Goal: Transaction & Acquisition: Book appointment/travel/reservation

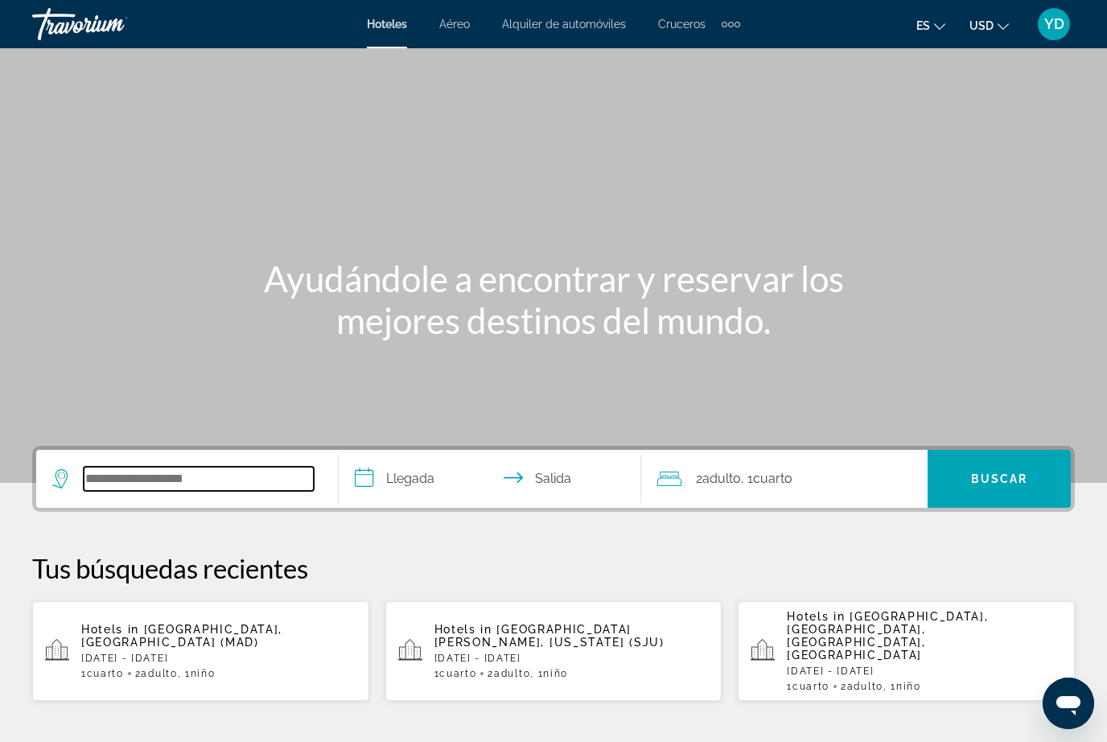
click at [234, 470] on input "Search widget" at bounding box center [199, 479] width 230 height 24
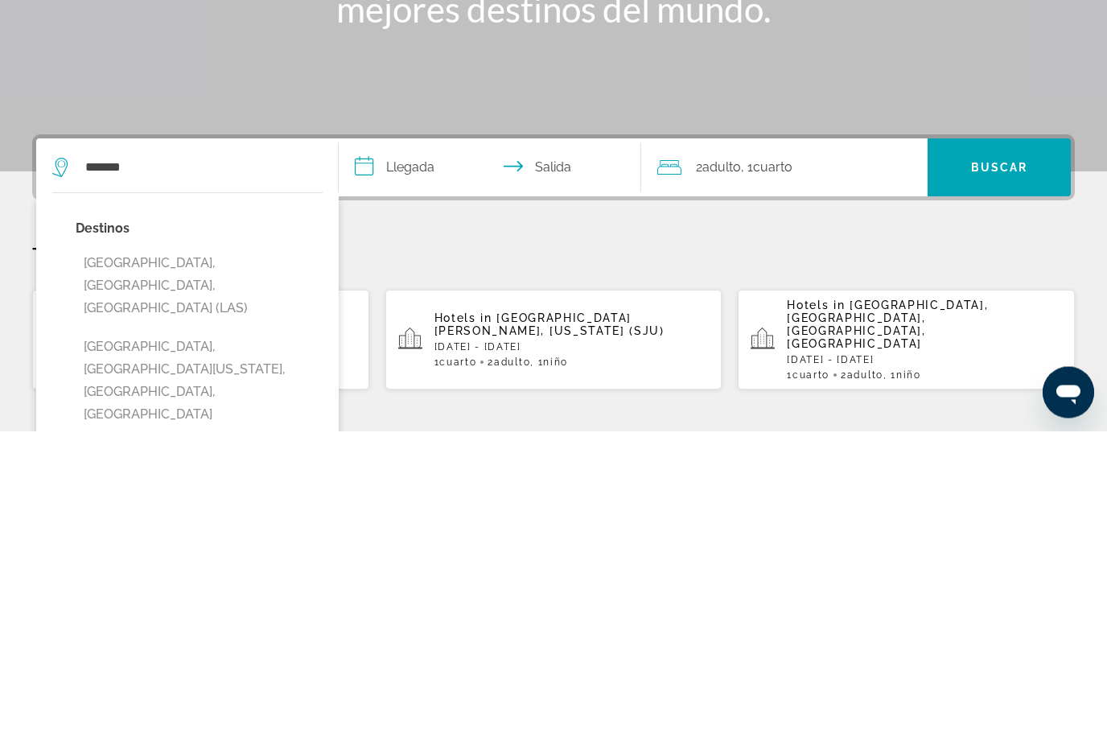
click at [255, 559] on button "[GEOGRAPHIC_DATA], [GEOGRAPHIC_DATA], [GEOGRAPHIC_DATA] (LAS)" at bounding box center [199, 597] width 247 height 76
type input "**********"
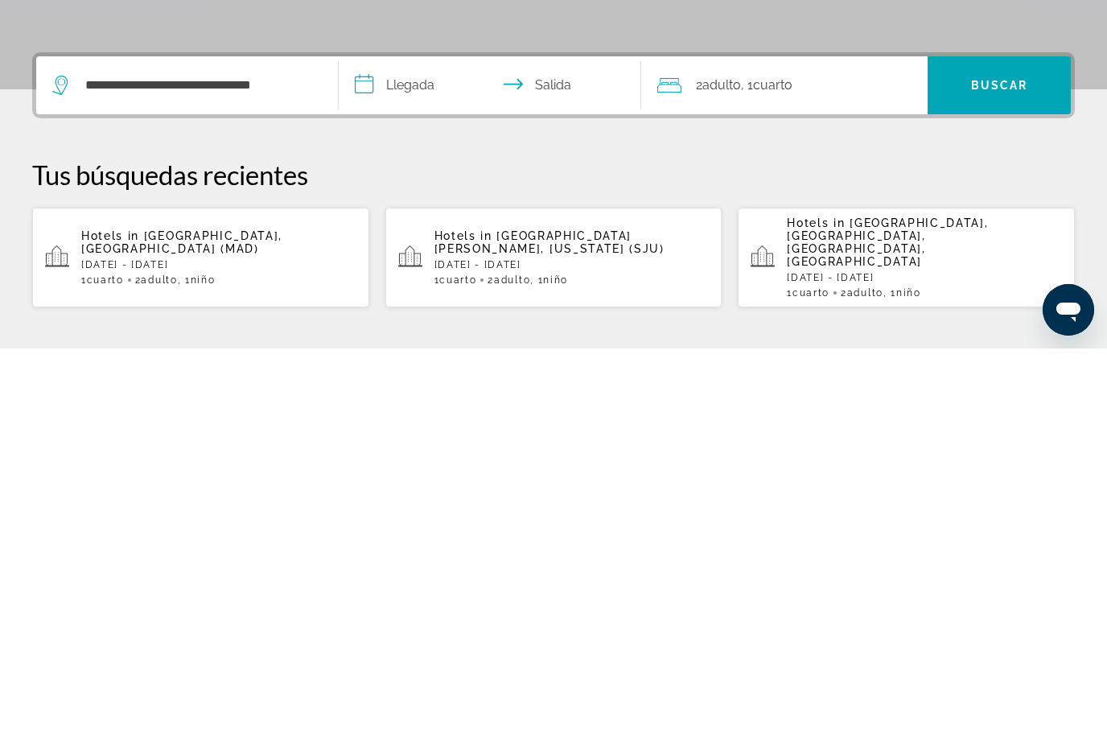
click at [464, 450] on input "**********" at bounding box center [493, 481] width 309 height 63
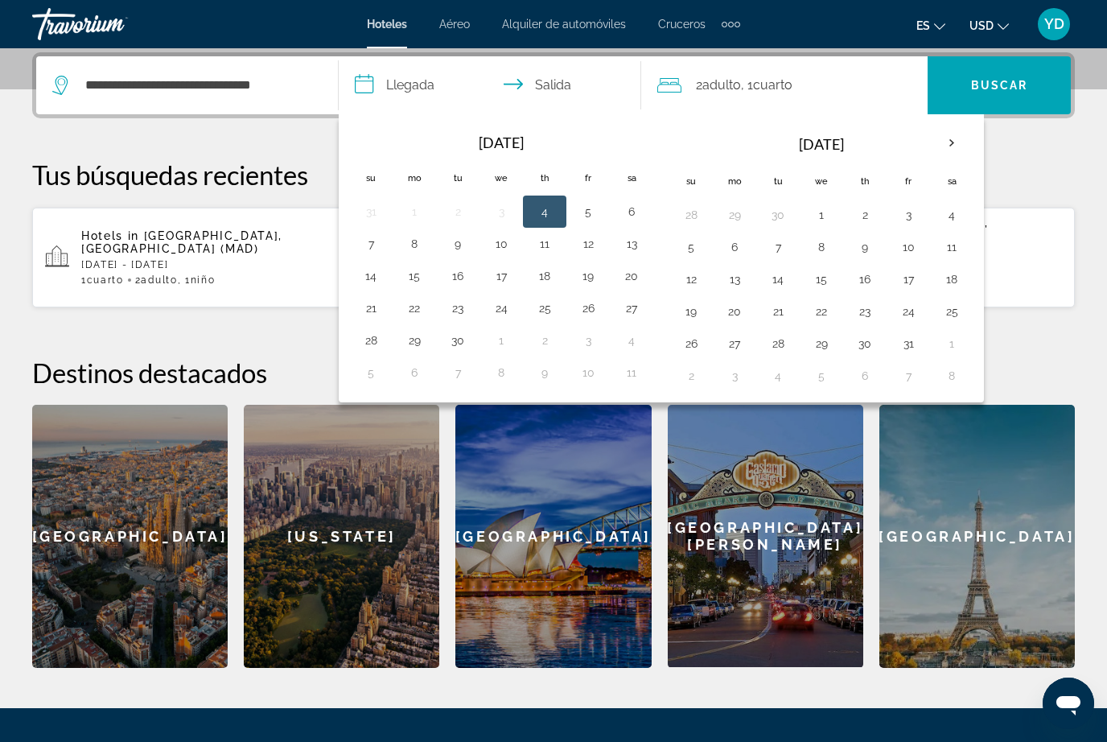
click at [867, 224] on button "2" at bounding box center [865, 215] width 26 height 23
click at [873, 216] on button "2" at bounding box center [865, 215] width 26 height 23
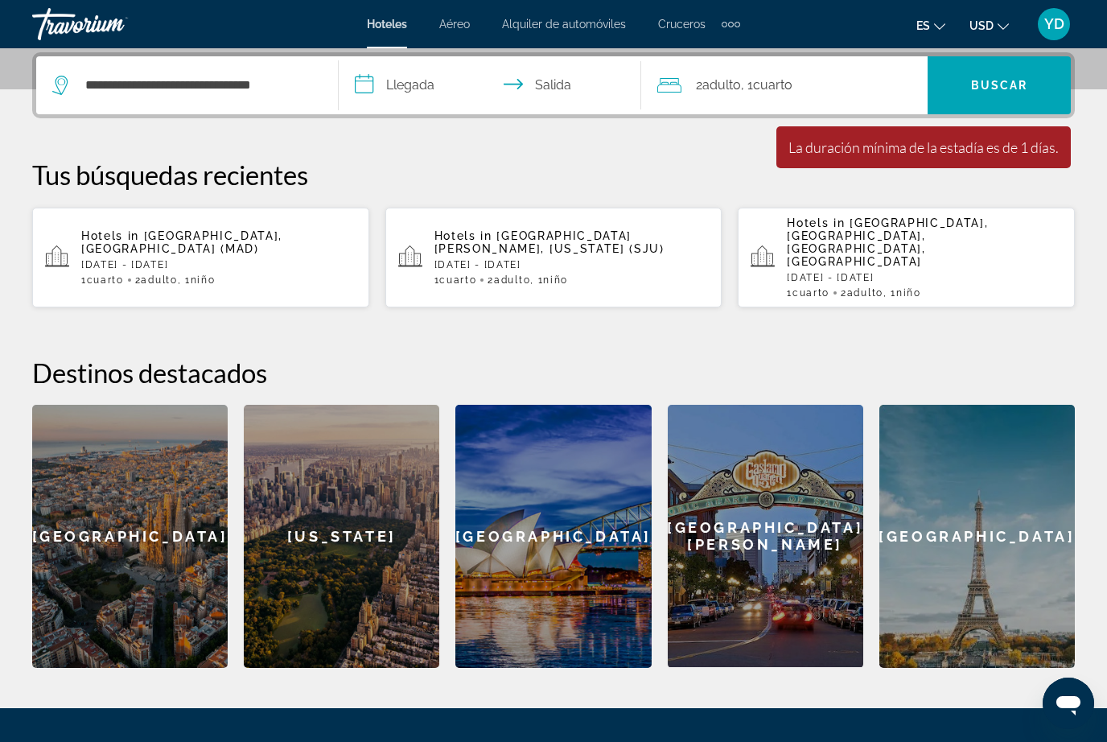
click at [416, 77] on input "**********" at bounding box center [493, 87] width 309 height 63
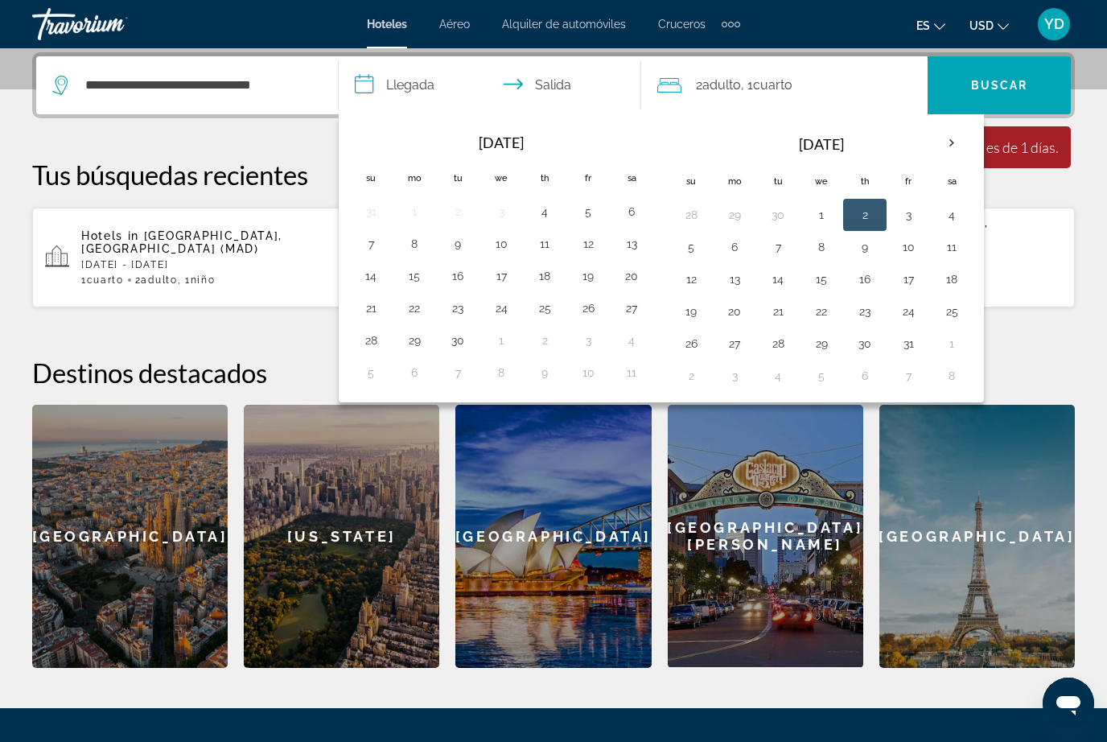
click at [818, 208] on button "1" at bounding box center [822, 215] width 26 height 23
click at [679, 220] on button "28" at bounding box center [691, 215] width 26 height 23
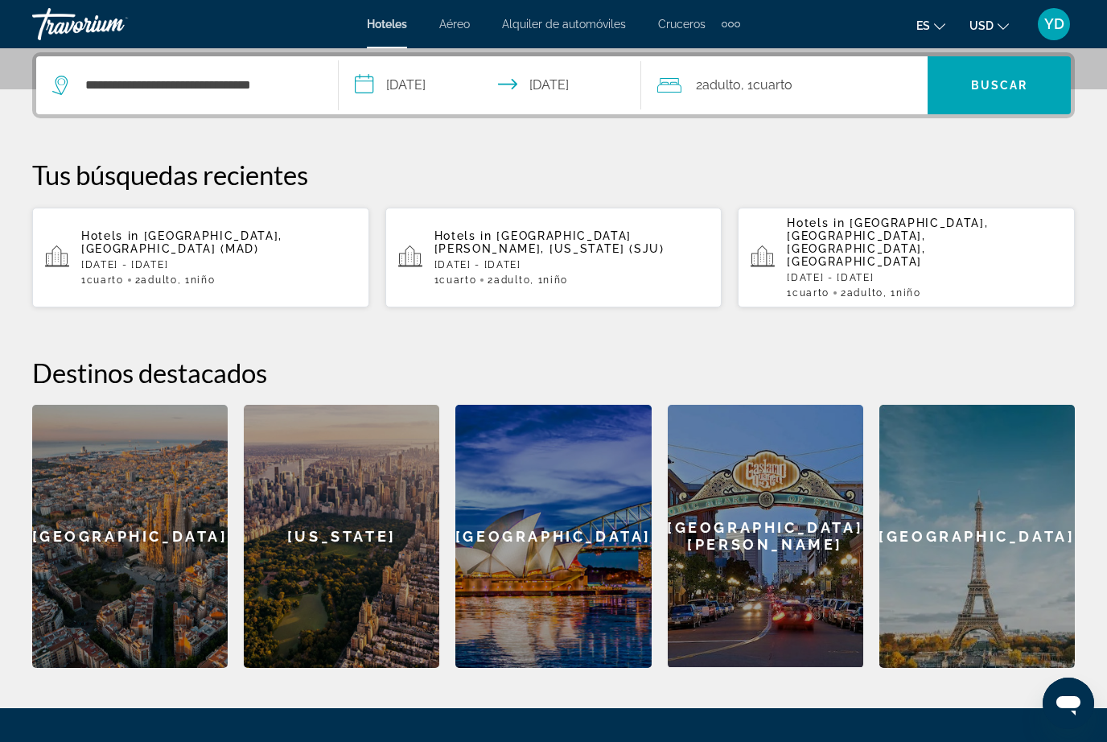
click at [447, 81] on input "**********" at bounding box center [493, 87] width 309 height 63
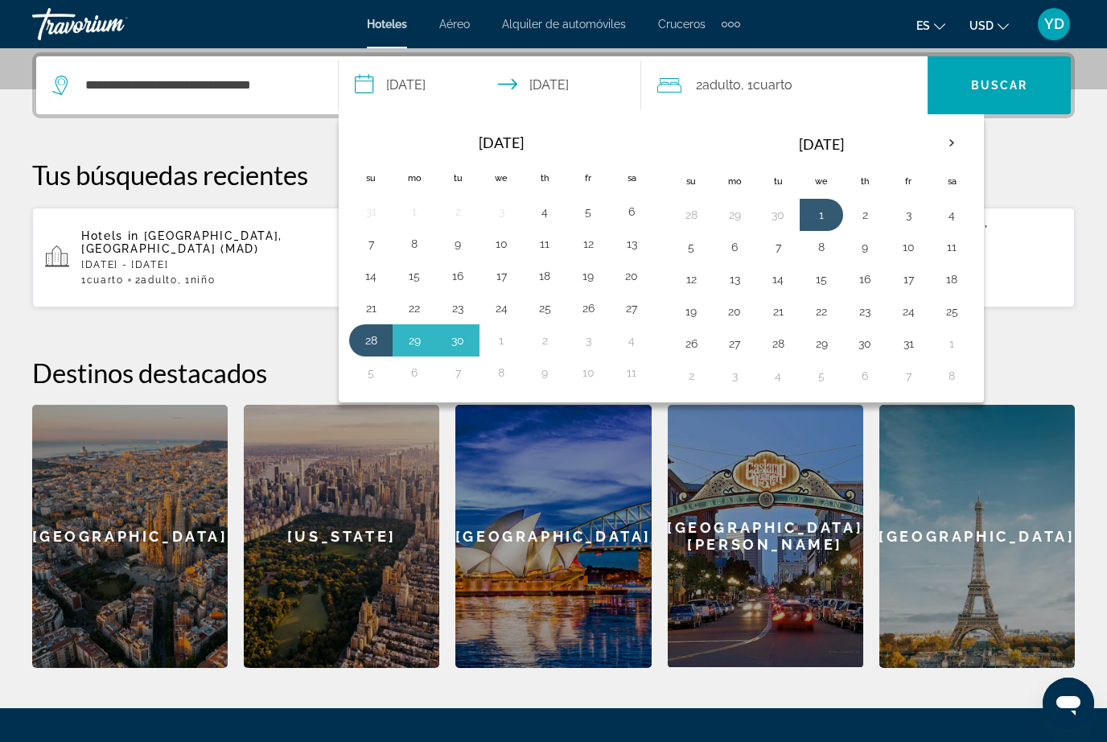
click at [820, 214] on button "1" at bounding box center [822, 215] width 26 height 23
click at [687, 243] on button "5" at bounding box center [691, 247] width 26 height 23
type input "**********"
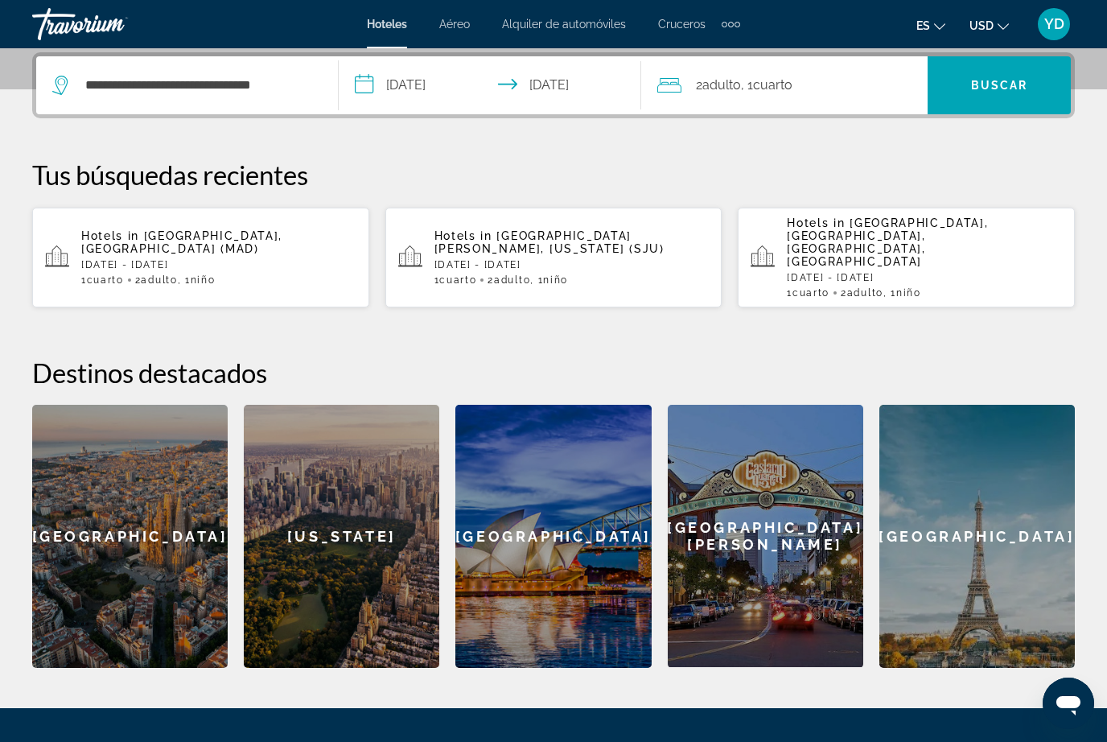
click at [1025, 80] on span "Buscar" at bounding box center [999, 85] width 57 height 13
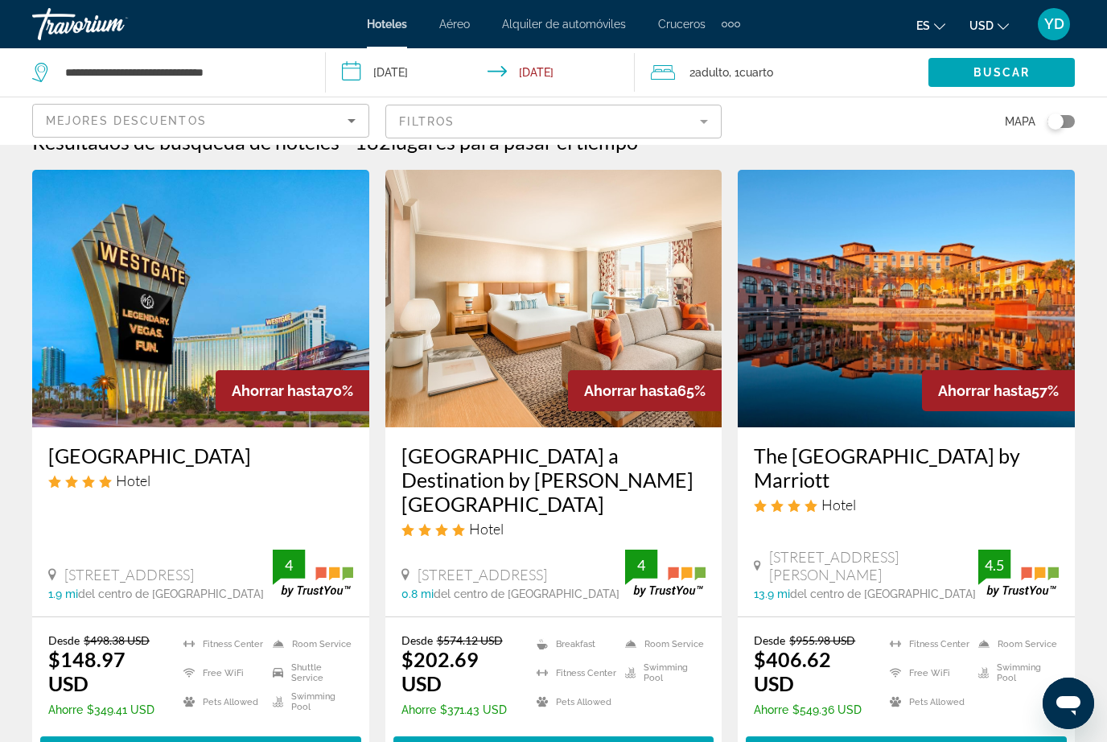
scroll to position [27, 0]
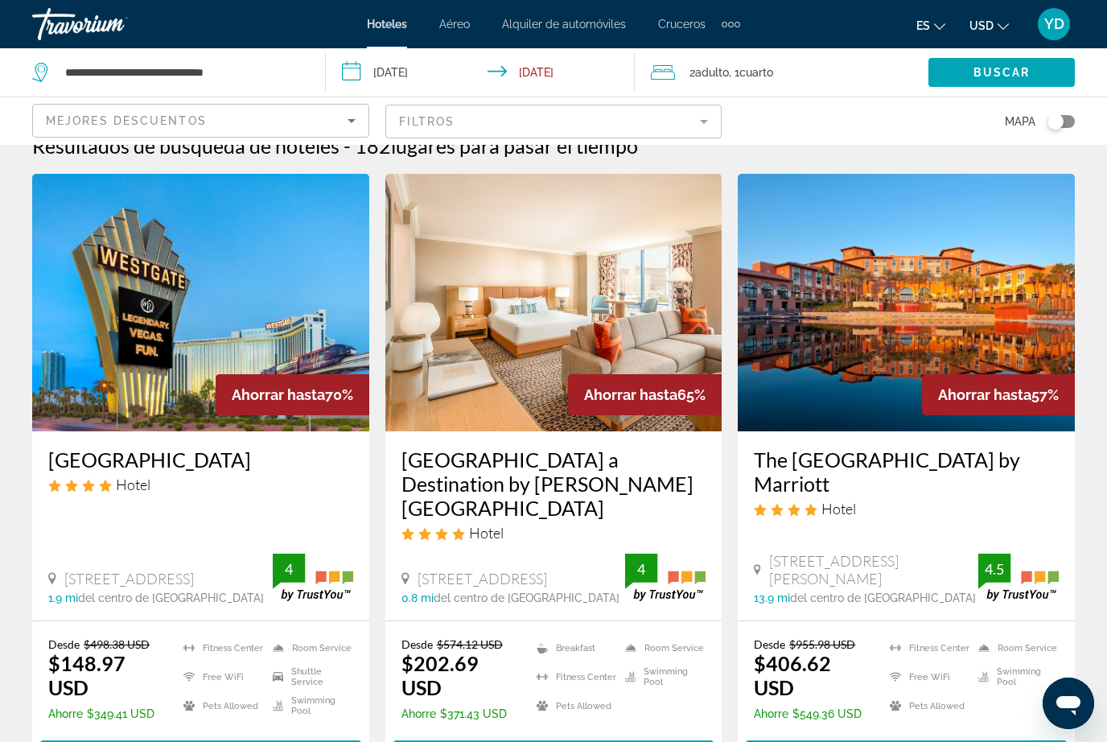
click at [309, 330] on img "Main content" at bounding box center [200, 302] width 337 height 257
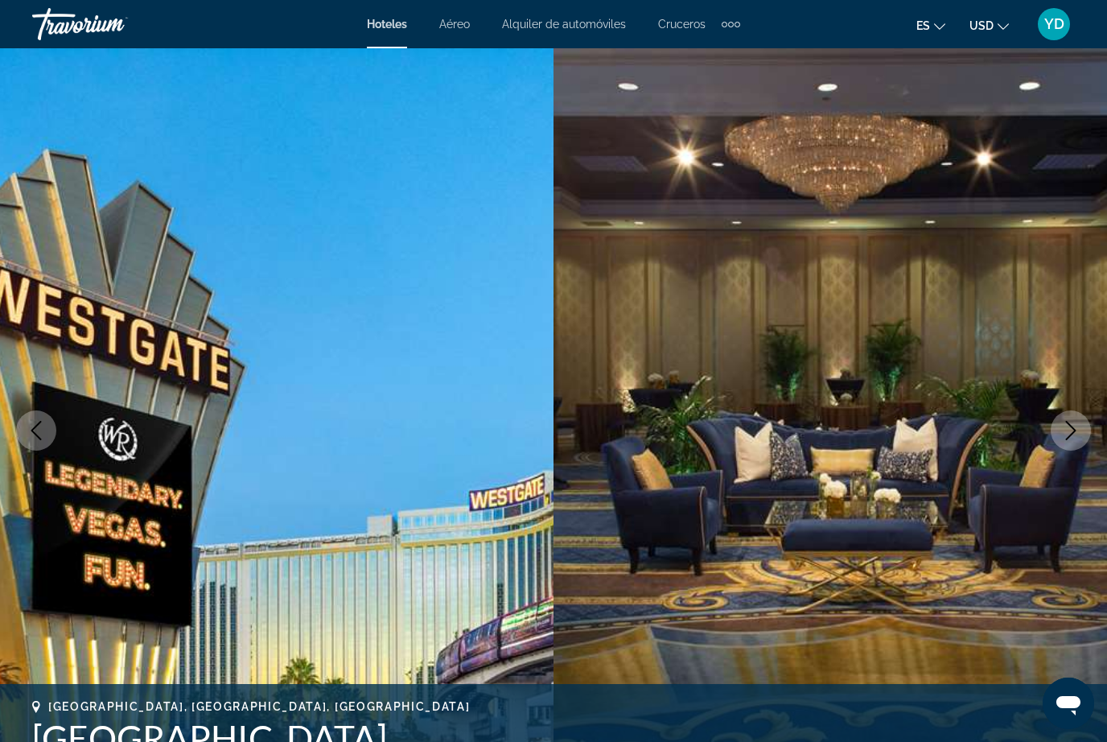
click at [1073, 441] on button "Next image" at bounding box center [1071, 430] width 40 height 40
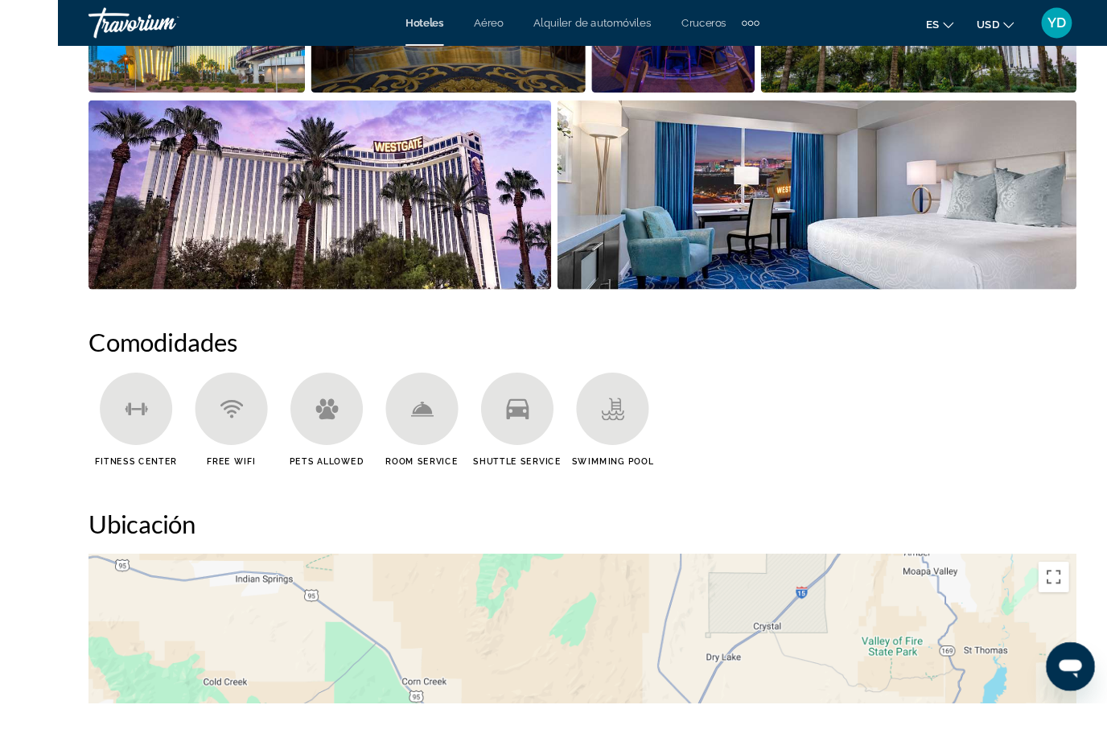
scroll to position [1404, 0]
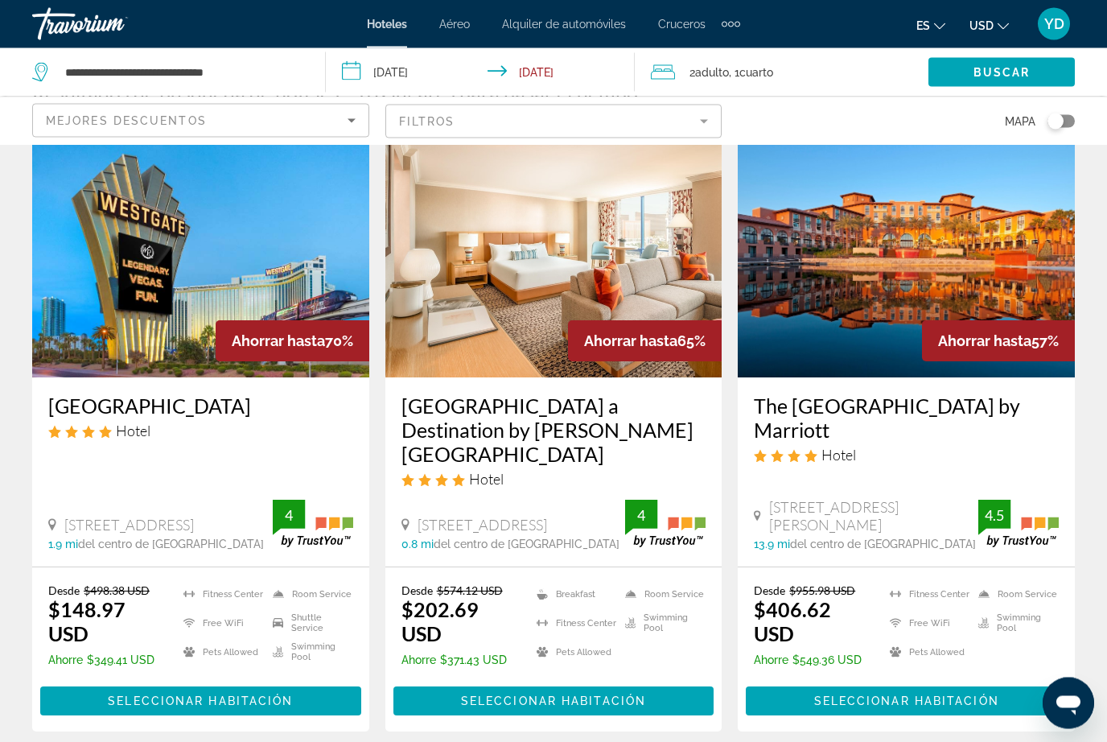
scroll to position [81, 0]
click at [673, 282] on img "Main content" at bounding box center [553, 248] width 337 height 257
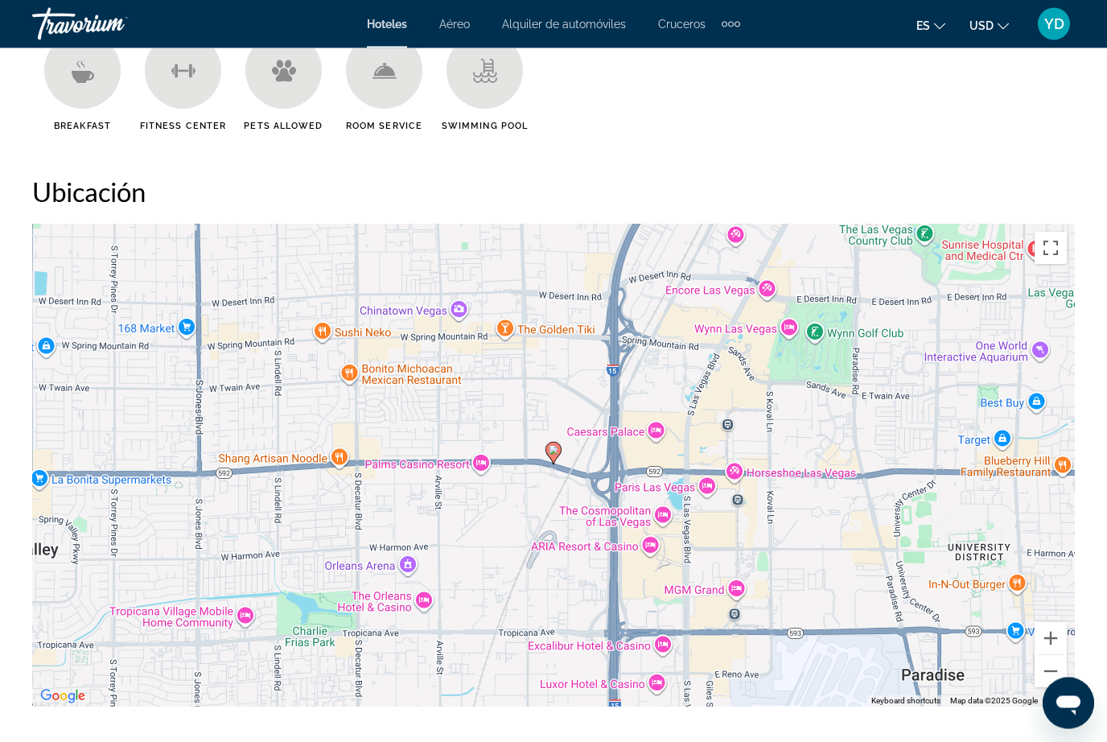
scroll to position [1678, 0]
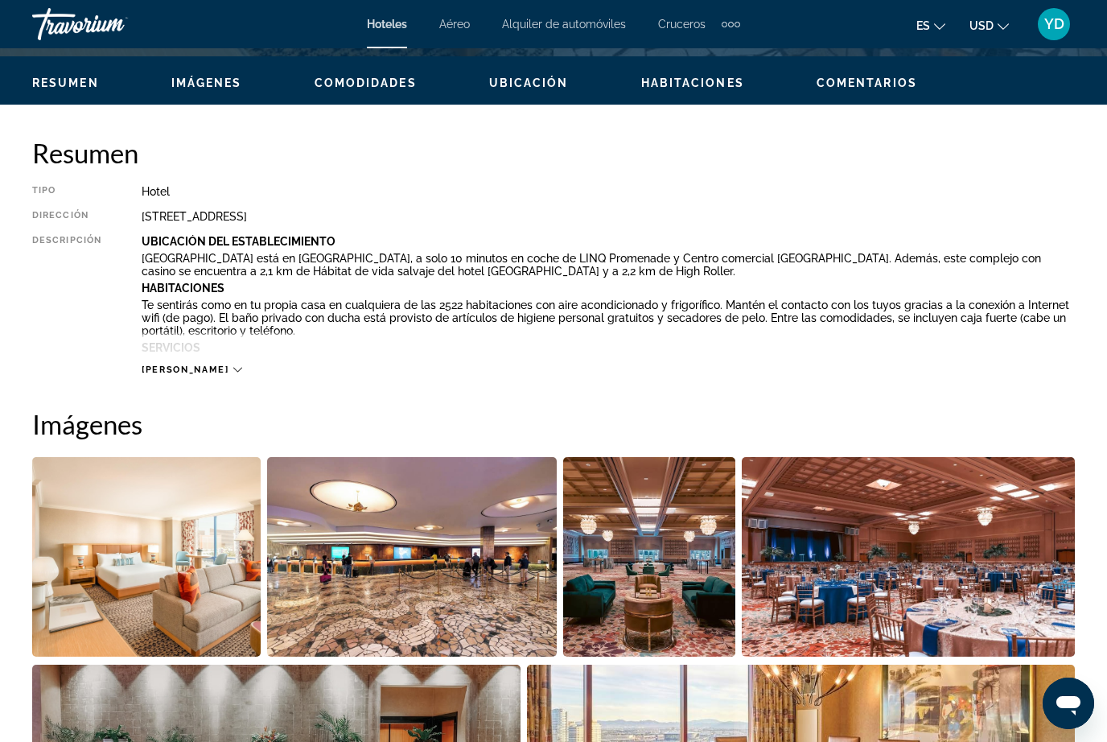
scroll to position [755, 0]
click at [817, 363] on div "[PERSON_NAME]" at bounding box center [608, 354] width 933 height 44
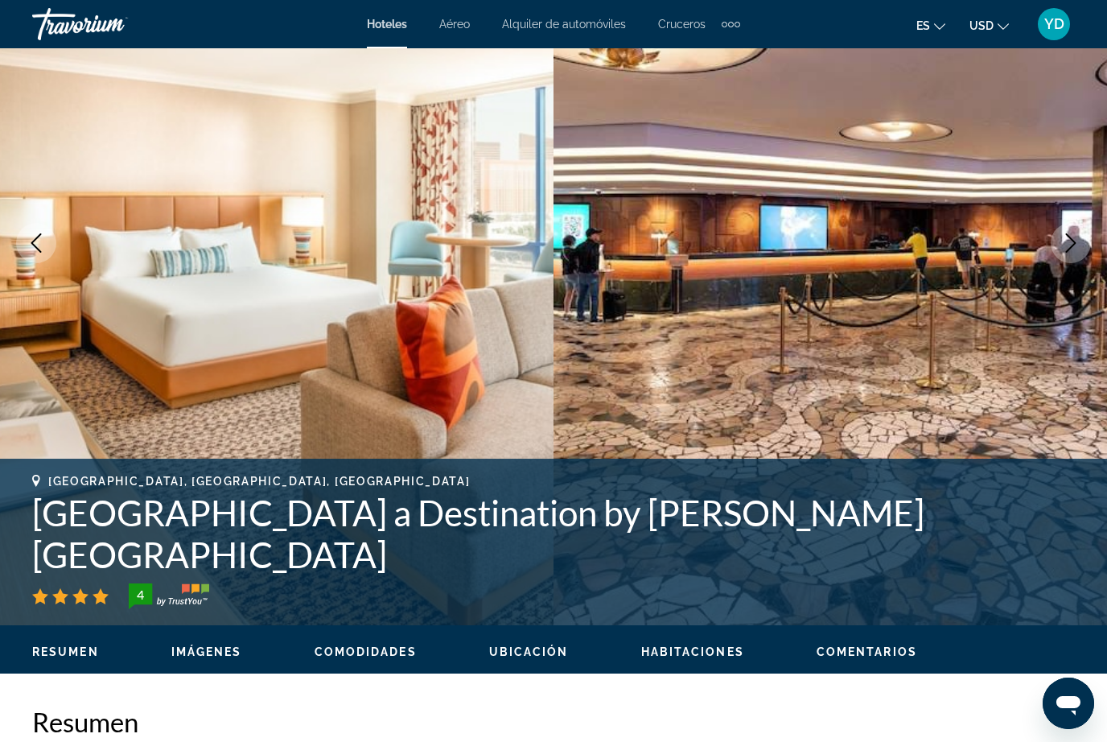
scroll to position [0, 0]
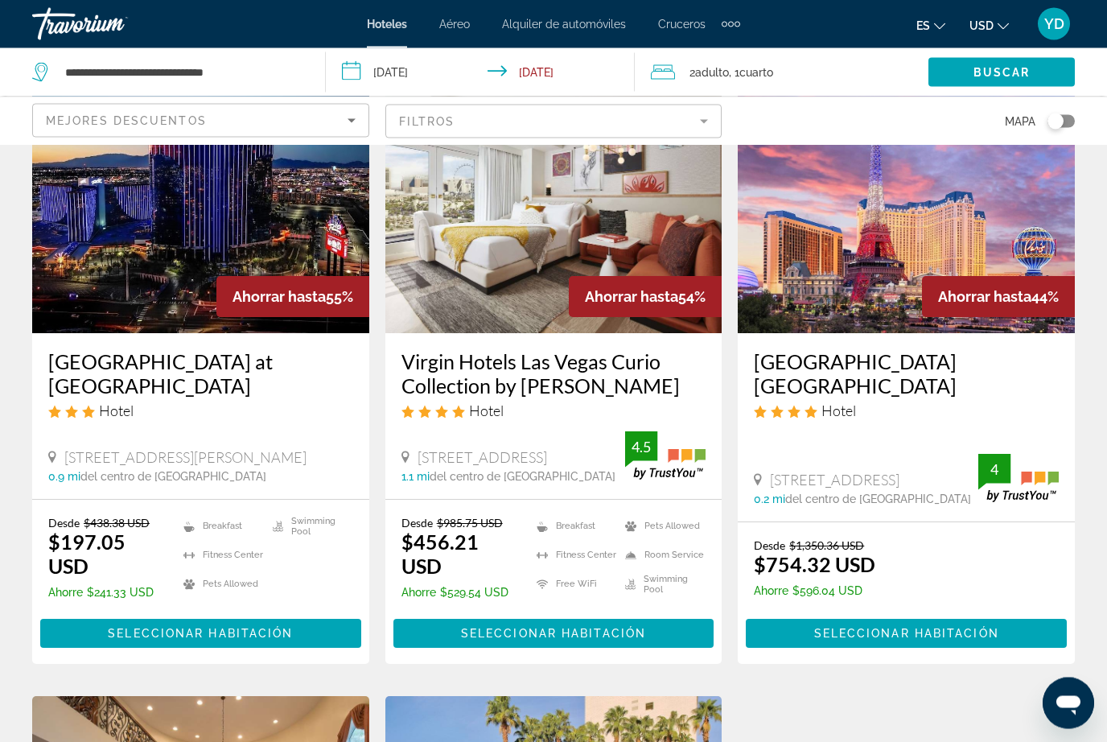
scroll to position [769, 0]
click at [1023, 250] on img "Main content" at bounding box center [906, 204] width 337 height 257
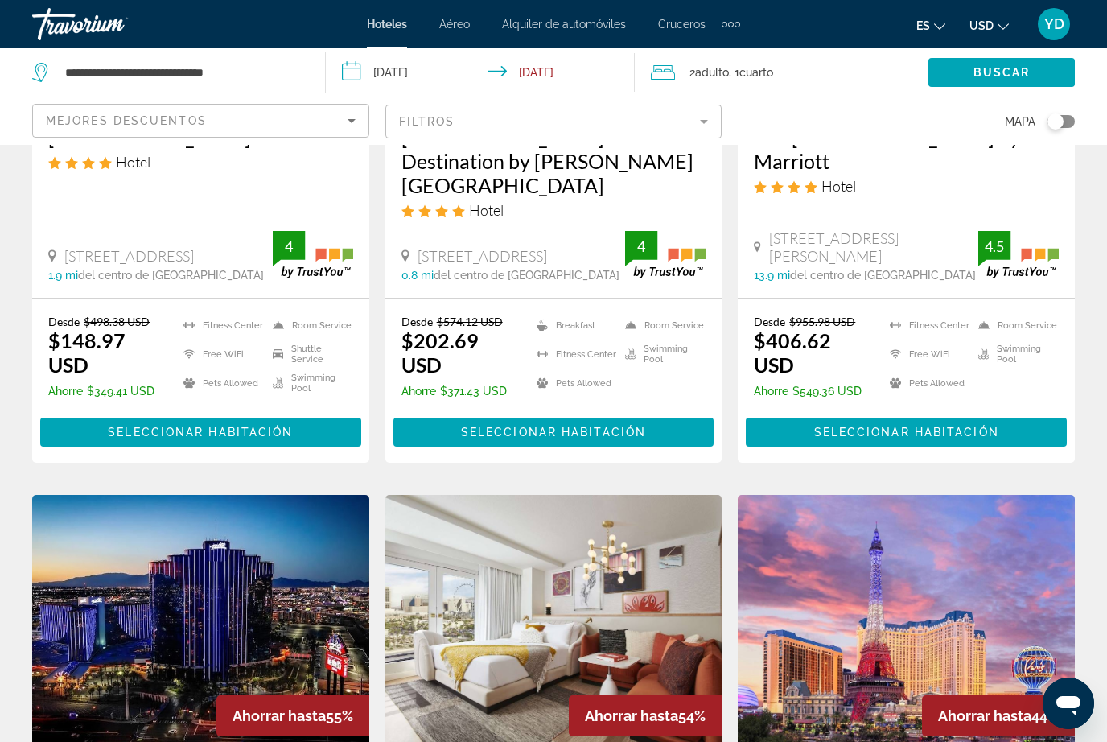
scroll to position [409, 0]
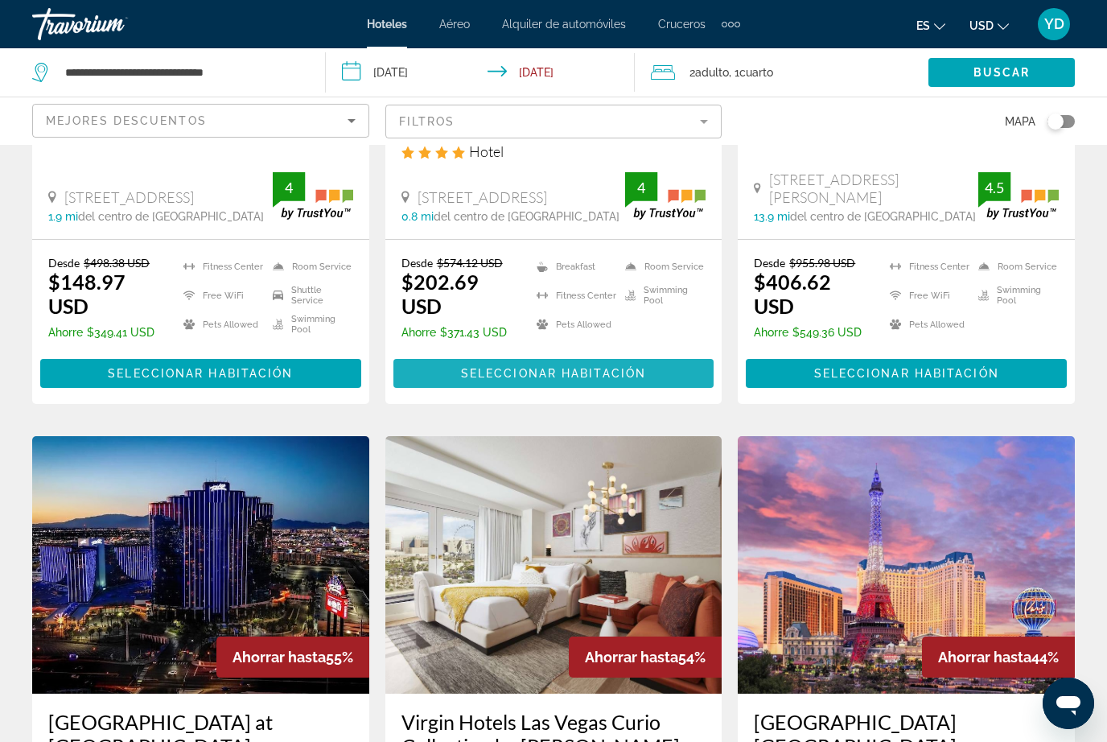
click at [632, 367] on span "Seleccionar habitación" at bounding box center [553, 373] width 185 height 13
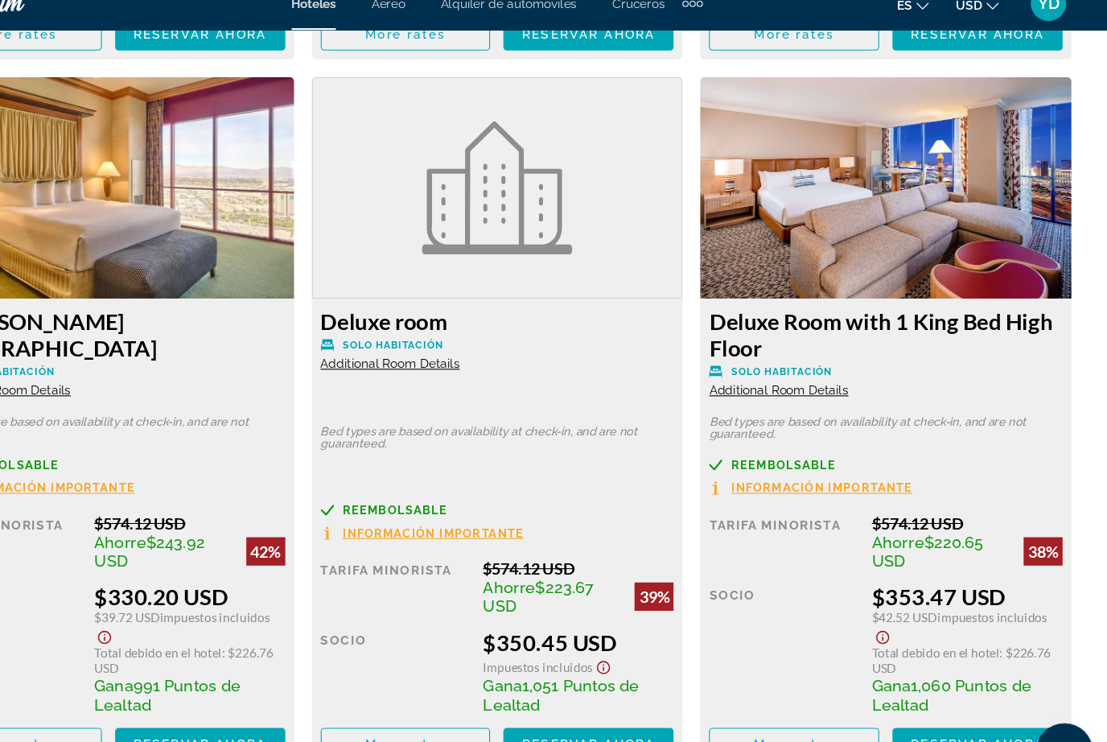
scroll to position [3116, 0]
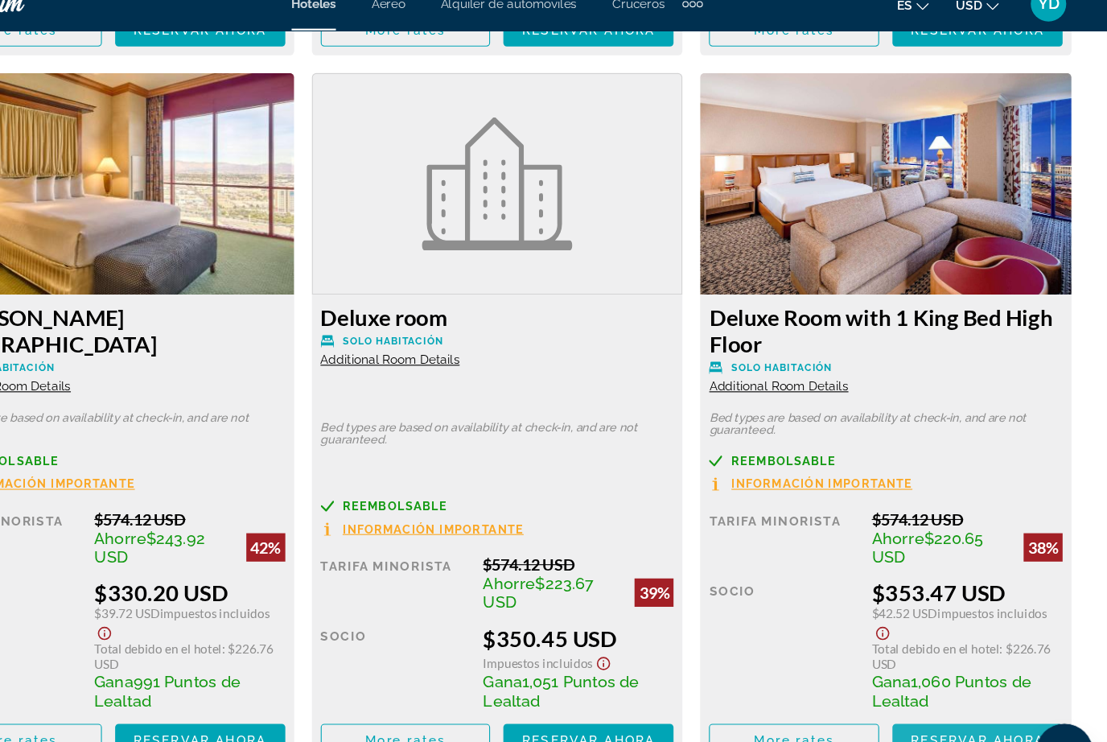
click at [929, 685] on span "Reservar ahora" at bounding box center [989, 691] width 121 height 13
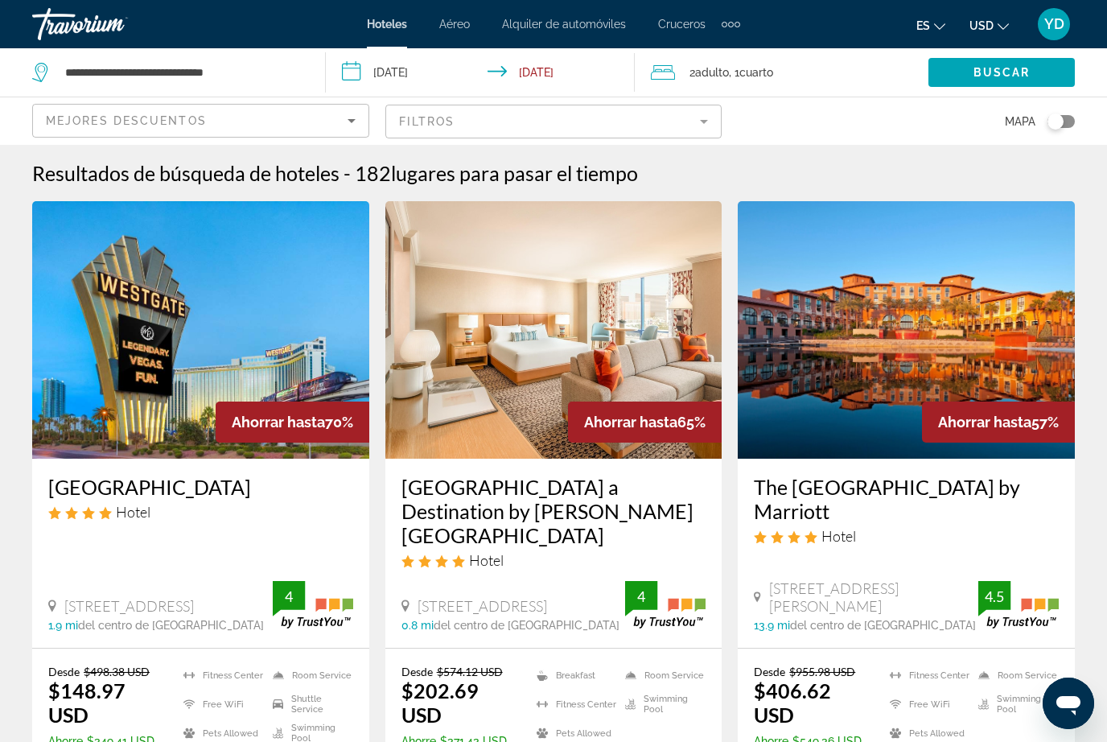
click at [401, 62] on input "**********" at bounding box center [484, 74] width 316 height 53
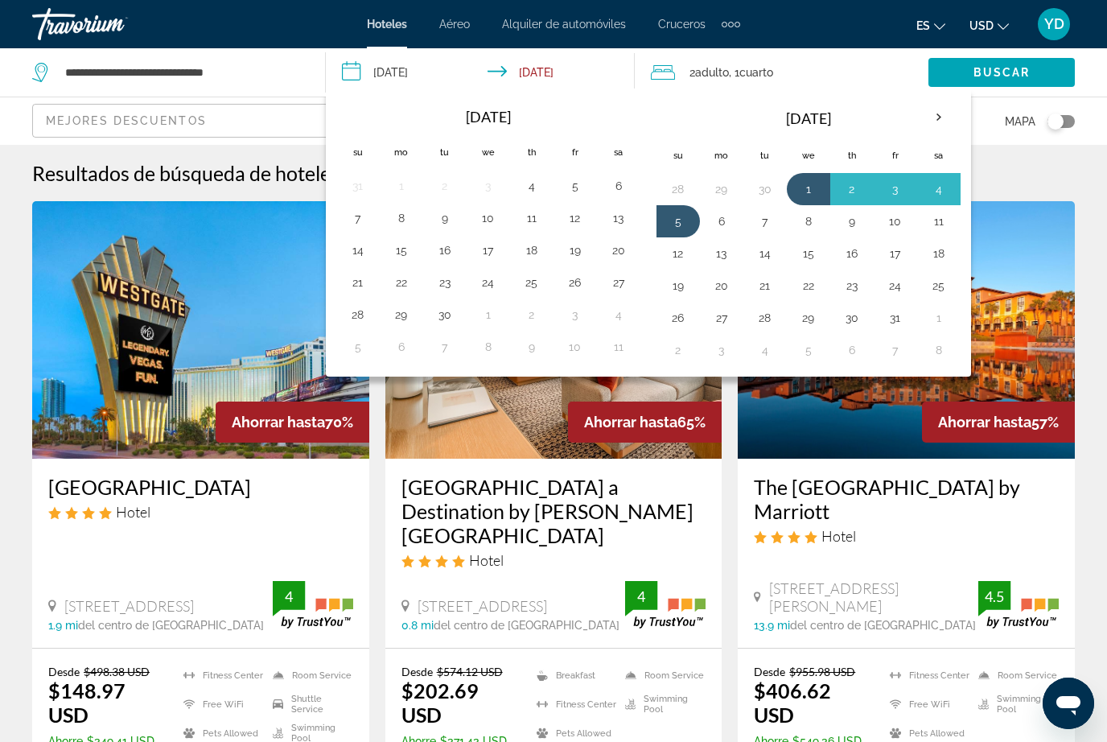
click at [842, 195] on button "2" at bounding box center [852, 189] width 26 height 23
click at [720, 226] on button "6" at bounding box center [722, 221] width 26 height 23
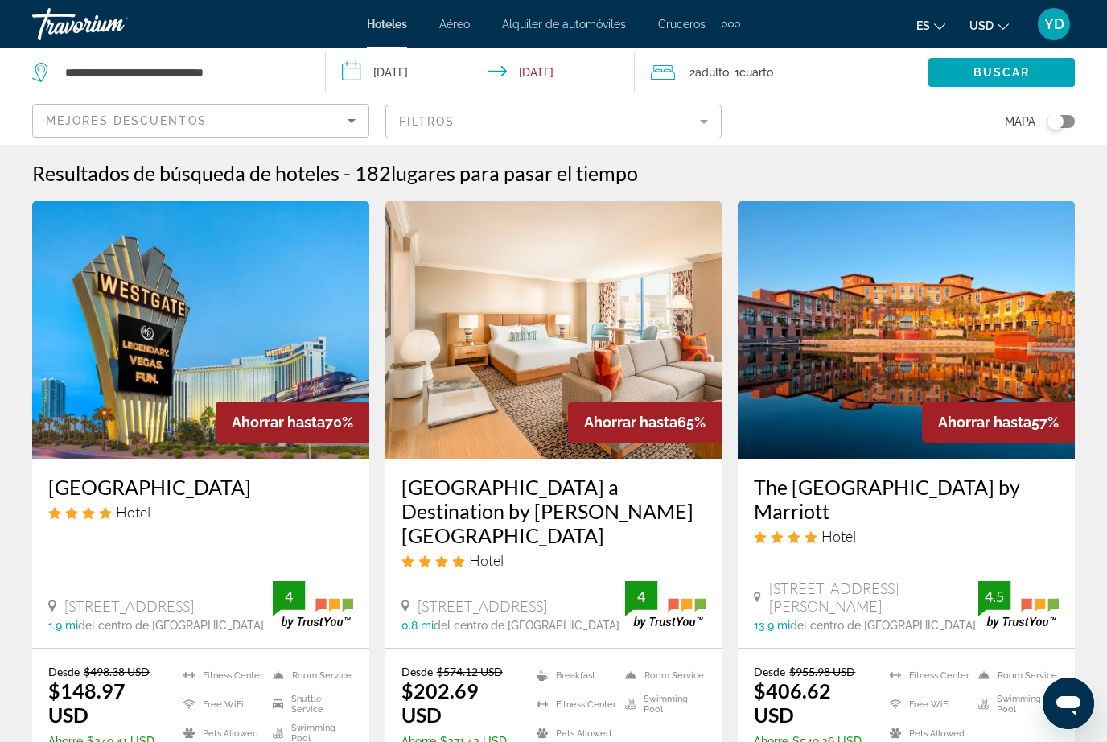
click at [1024, 64] on span "Search widget" at bounding box center [1001, 72] width 146 height 39
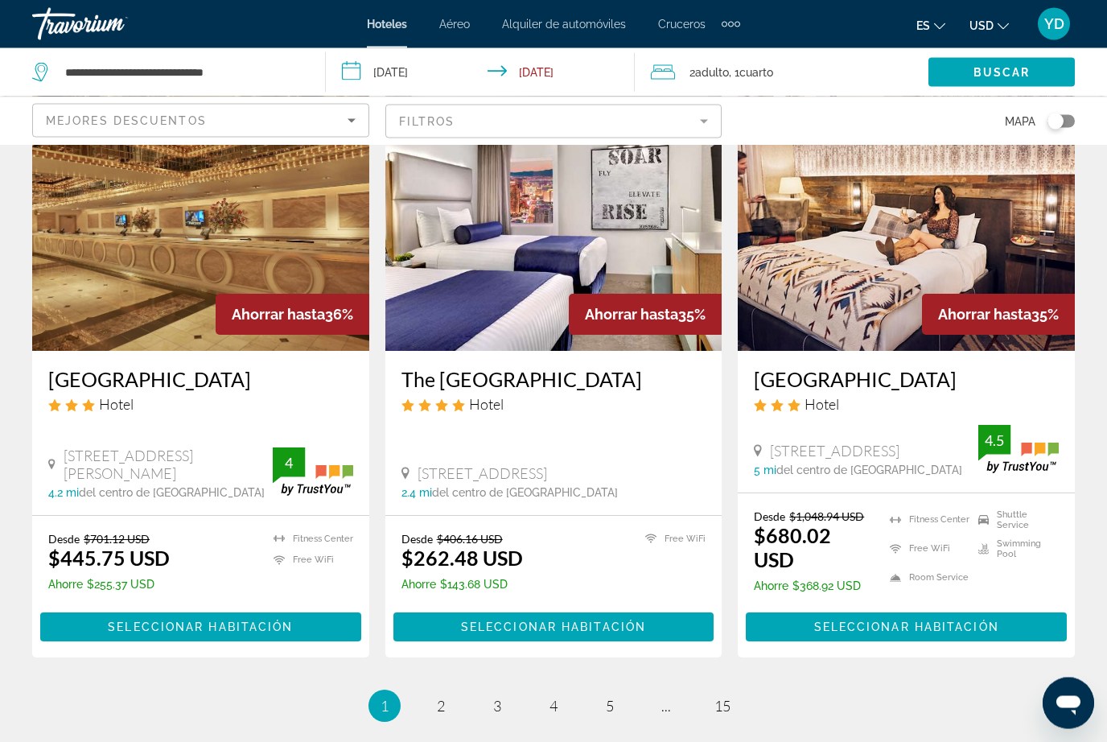
scroll to position [2103, 0]
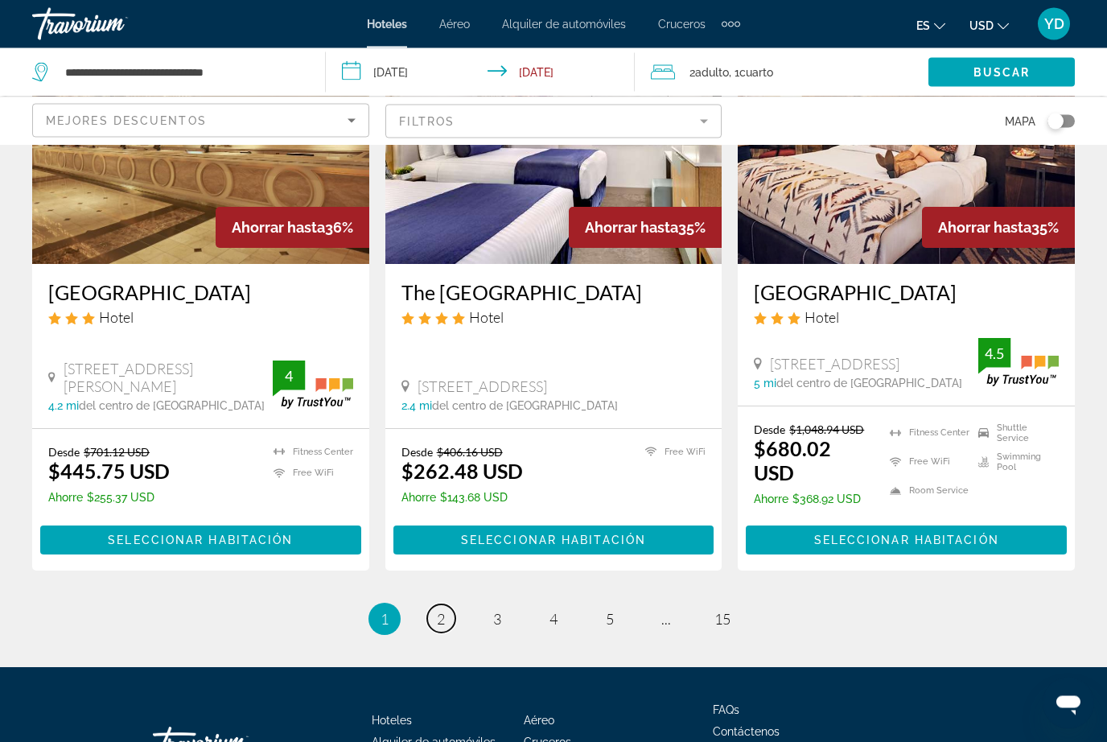
click at [438, 611] on span "2" at bounding box center [441, 620] width 8 height 18
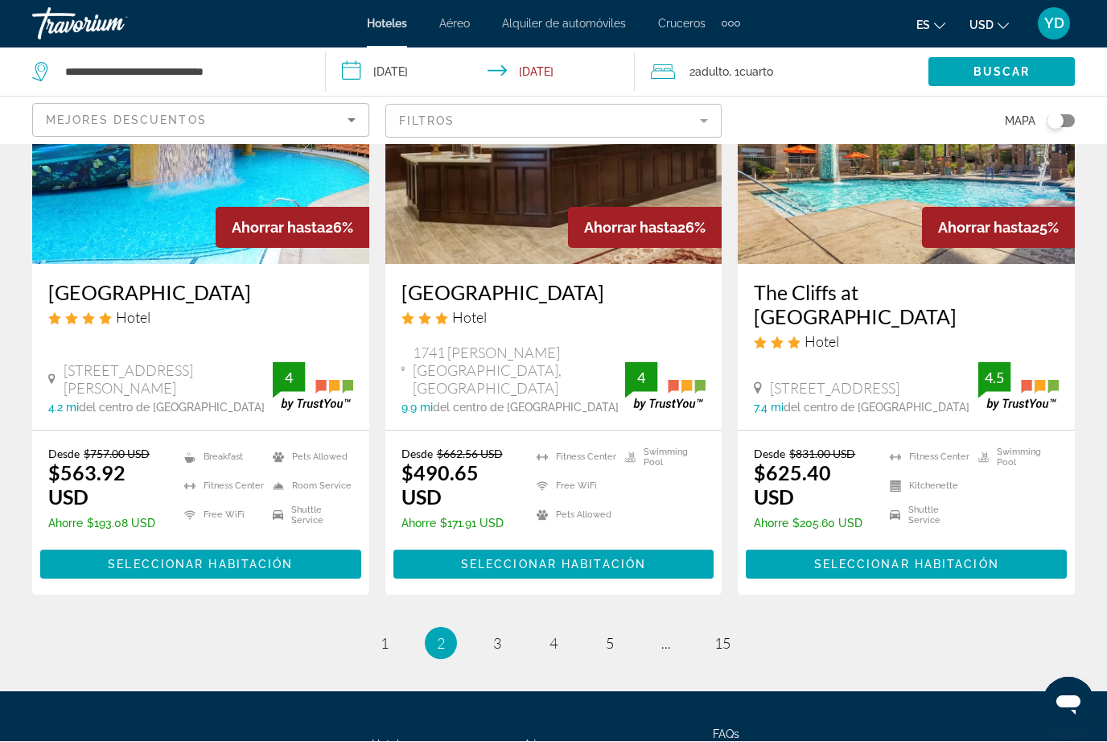
scroll to position [2085, 0]
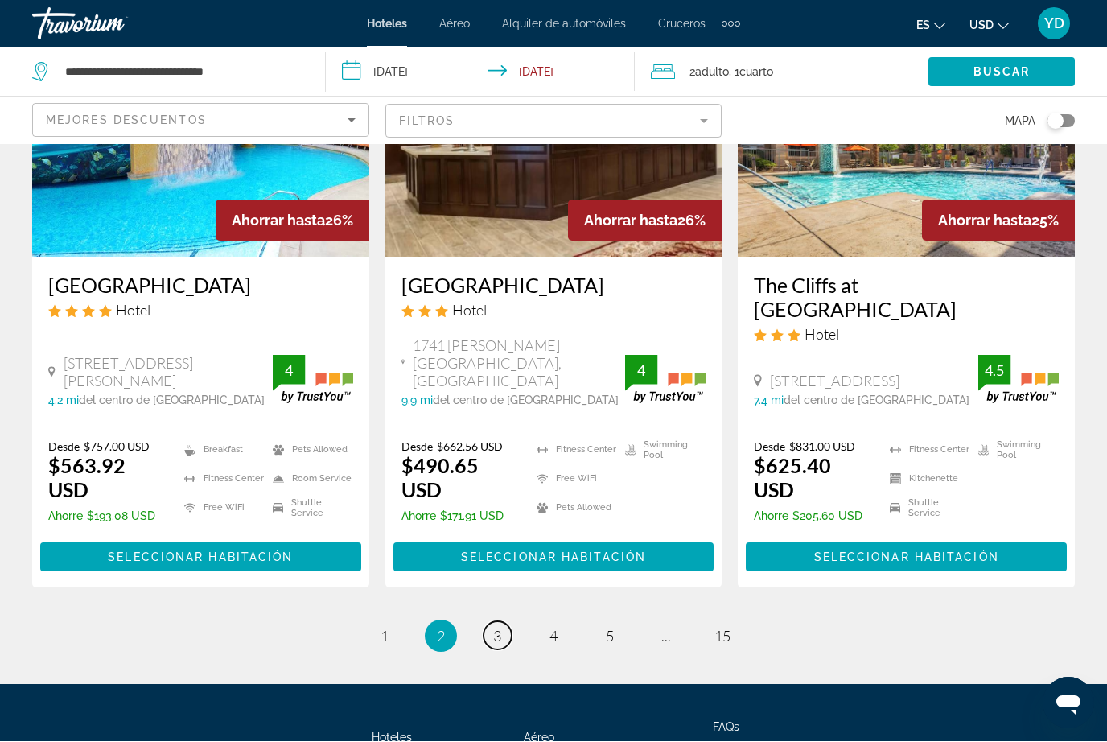
click at [504, 622] on link "page 3" at bounding box center [498, 636] width 28 height 28
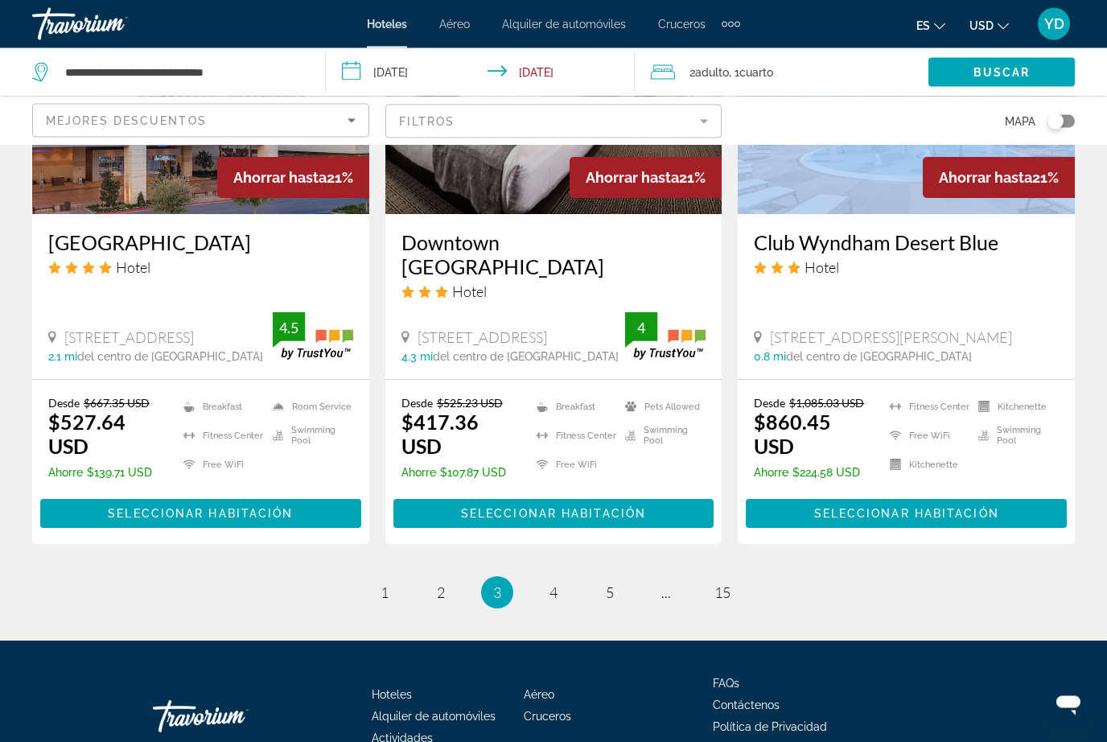
scroll to position [2079, 0]
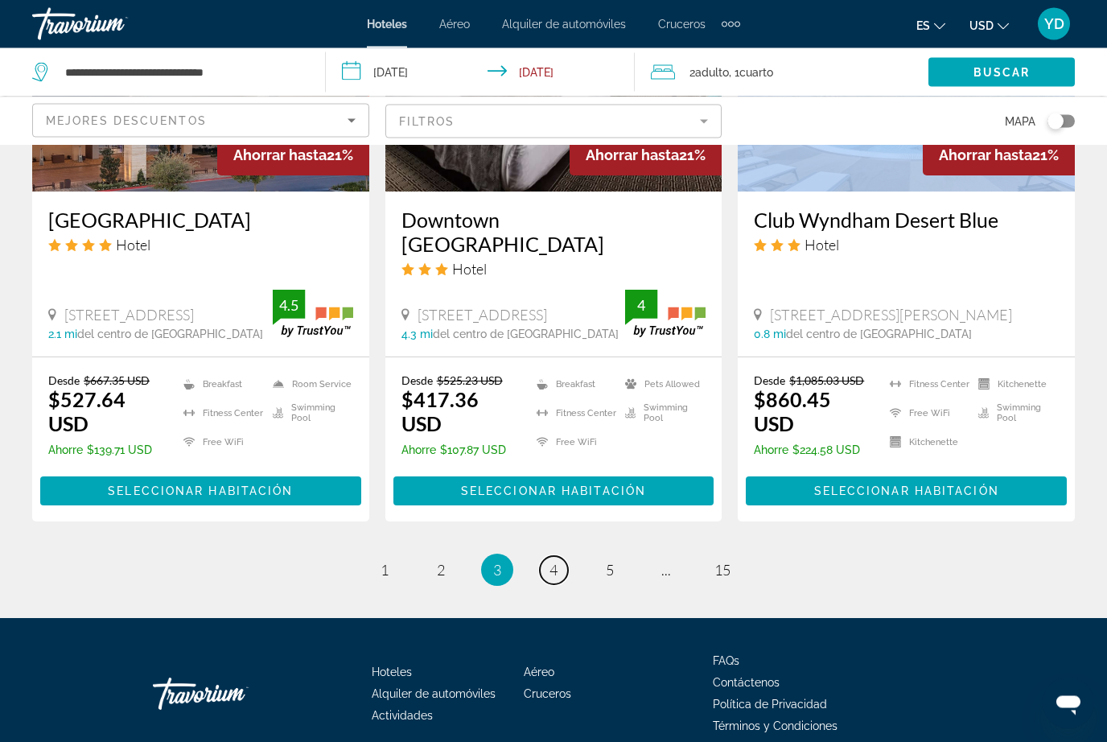
click at [550, 558] on link "page 4" at bounding box center [554, 571] width 28 height 28
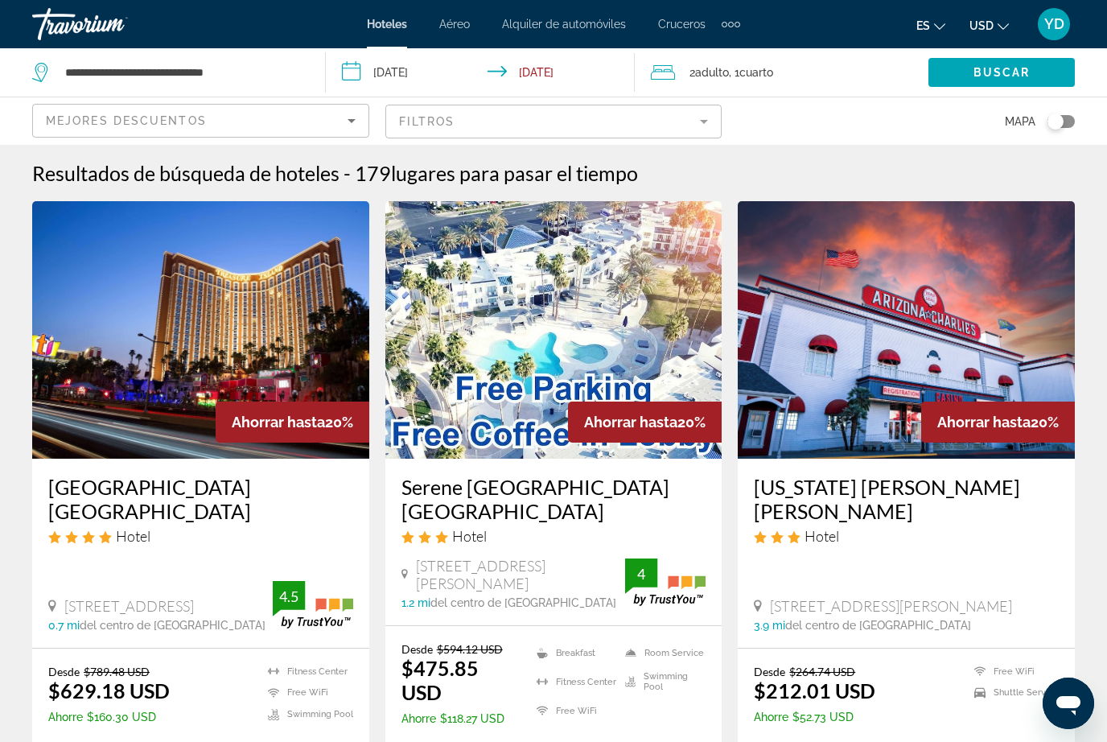
click at [409, 78] on input "**********" at bounding box center [484, 74] width 316 height 53
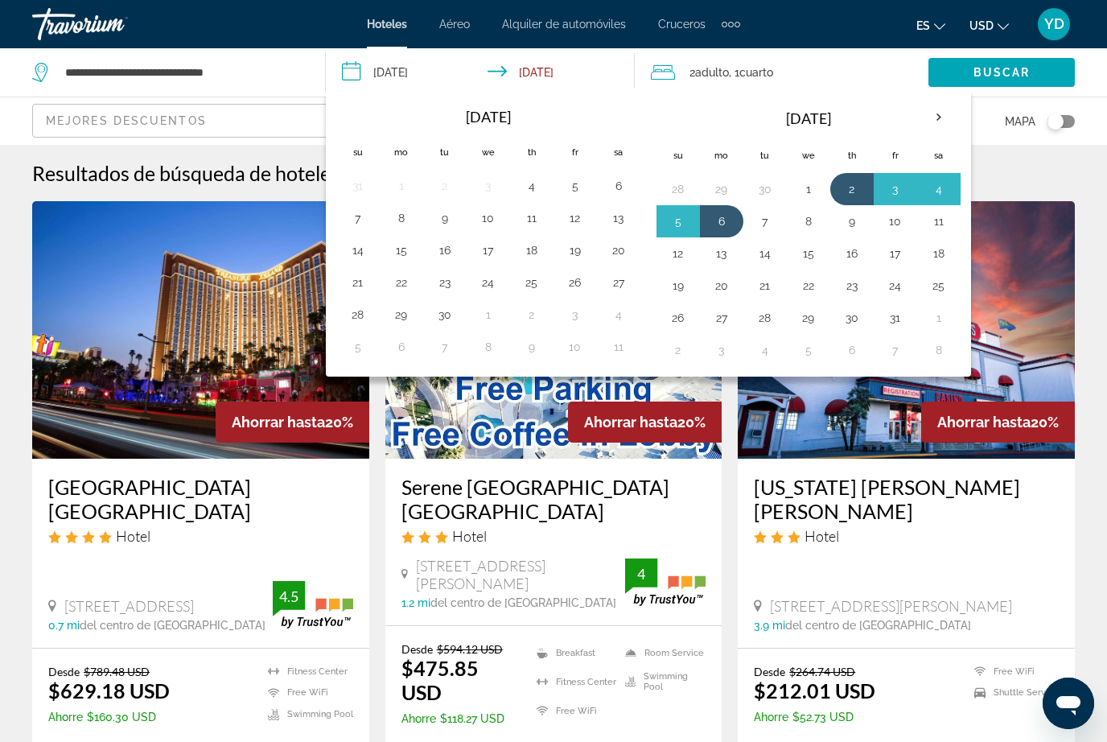
click at [850, 224] on button "9" at bounding box center [852, 221] width 26 height 23
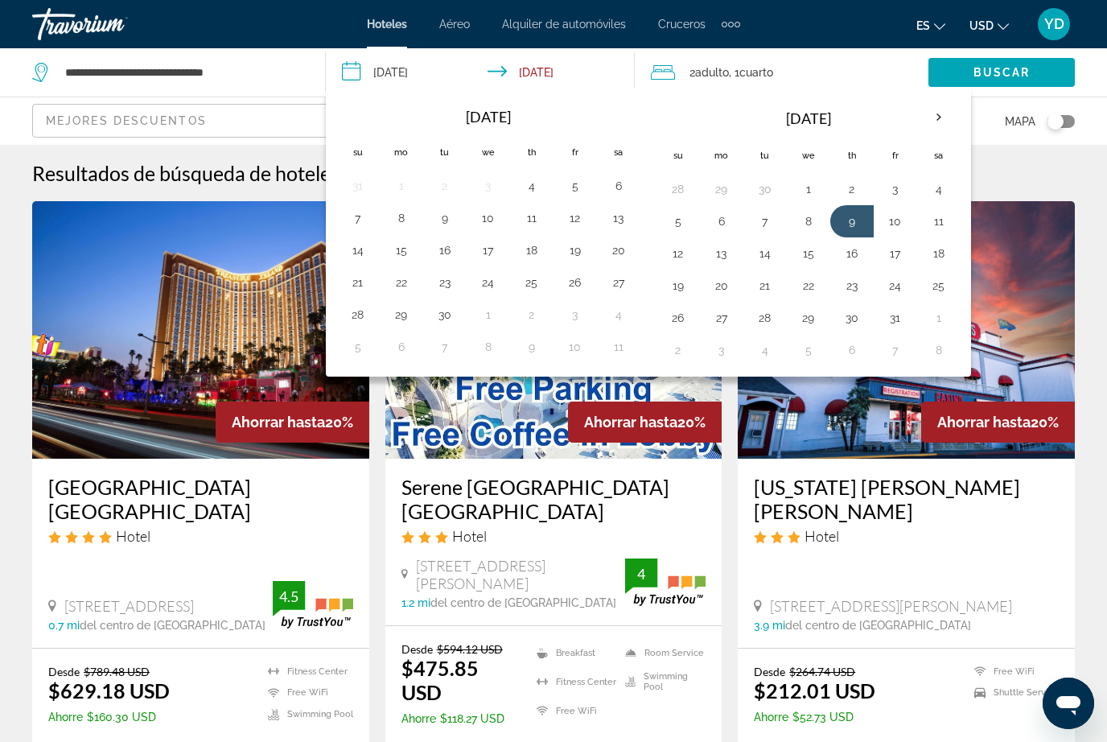
click at [718, 253] on button "13" at bounding box center [722, 253] width 26 height 23
type input "**********"
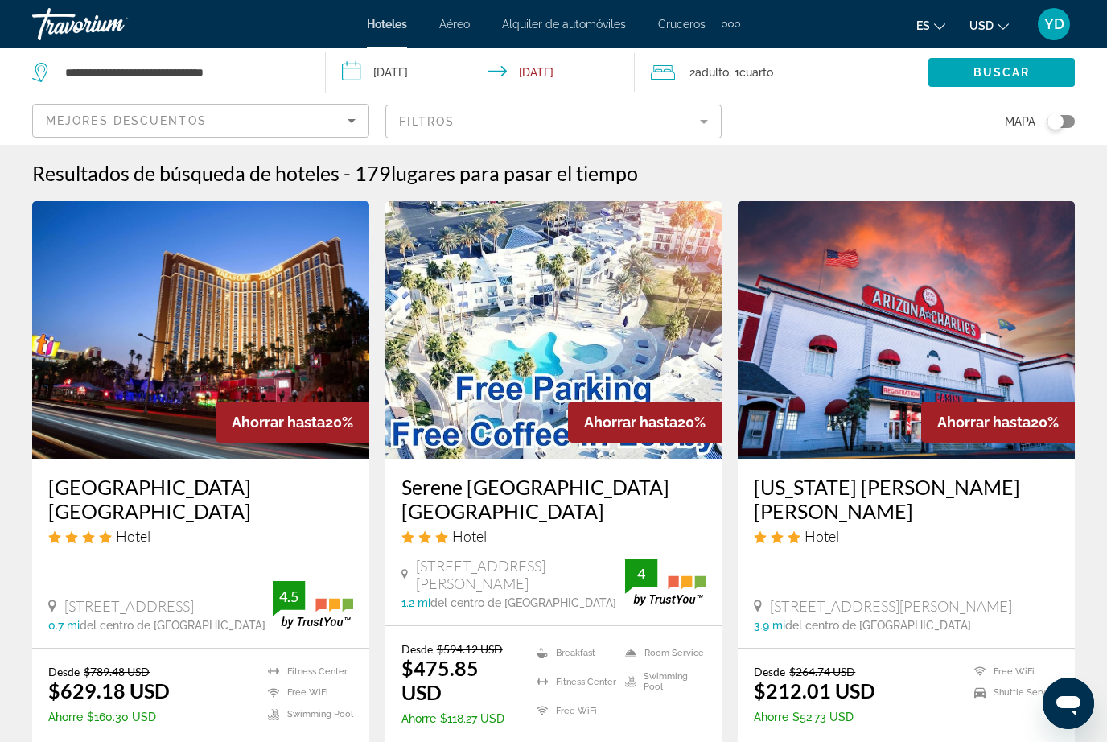
click at [1007, 90] on span "Search widget" at bounding box center [1001, 72] width 146 height 39
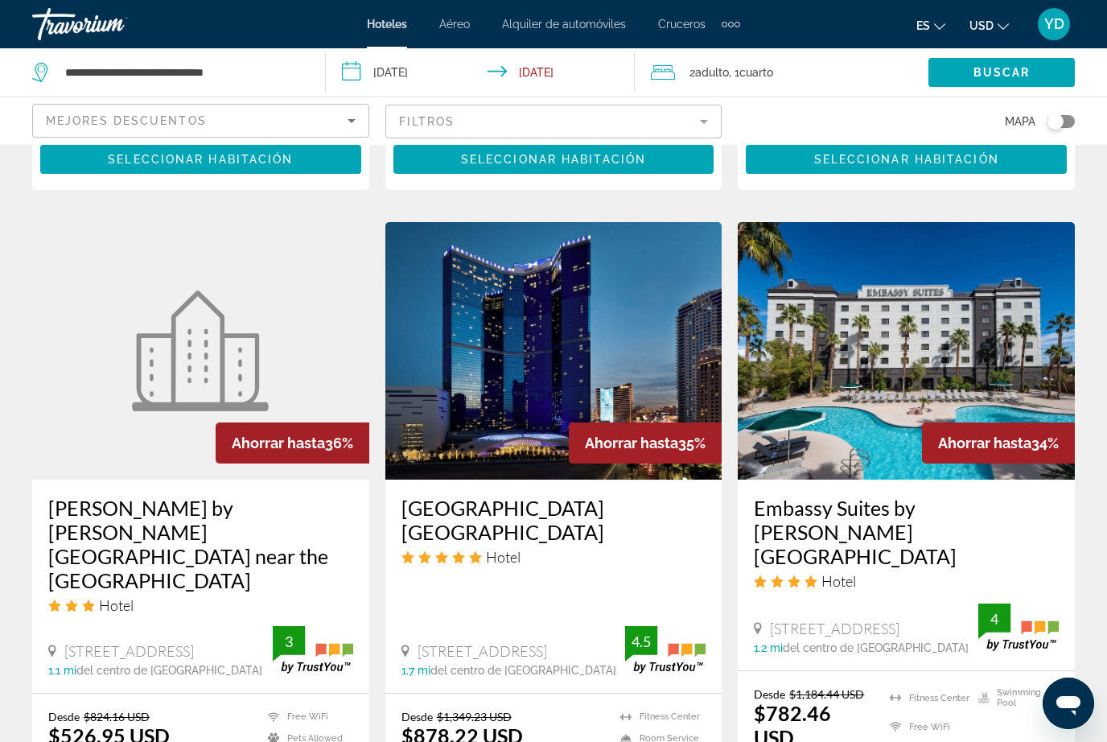
scroll to position [1861, 0]
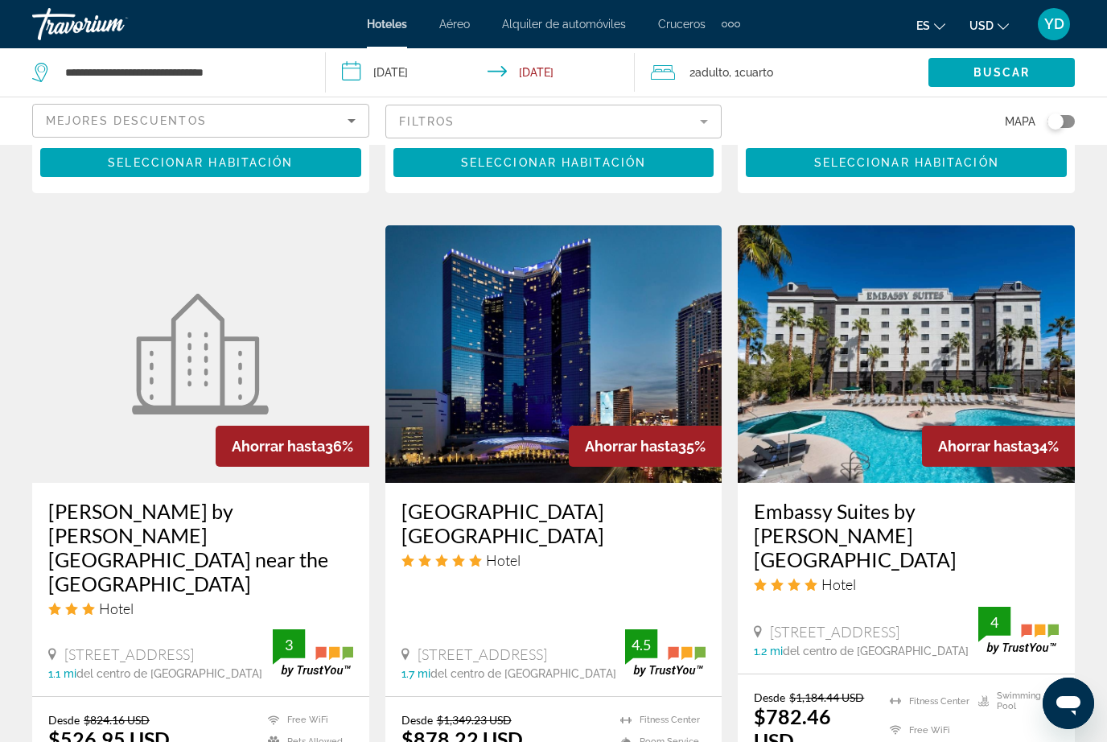
click at [583, 327] on img "Main content" at bounding box center [553, 353] width 337 height 257
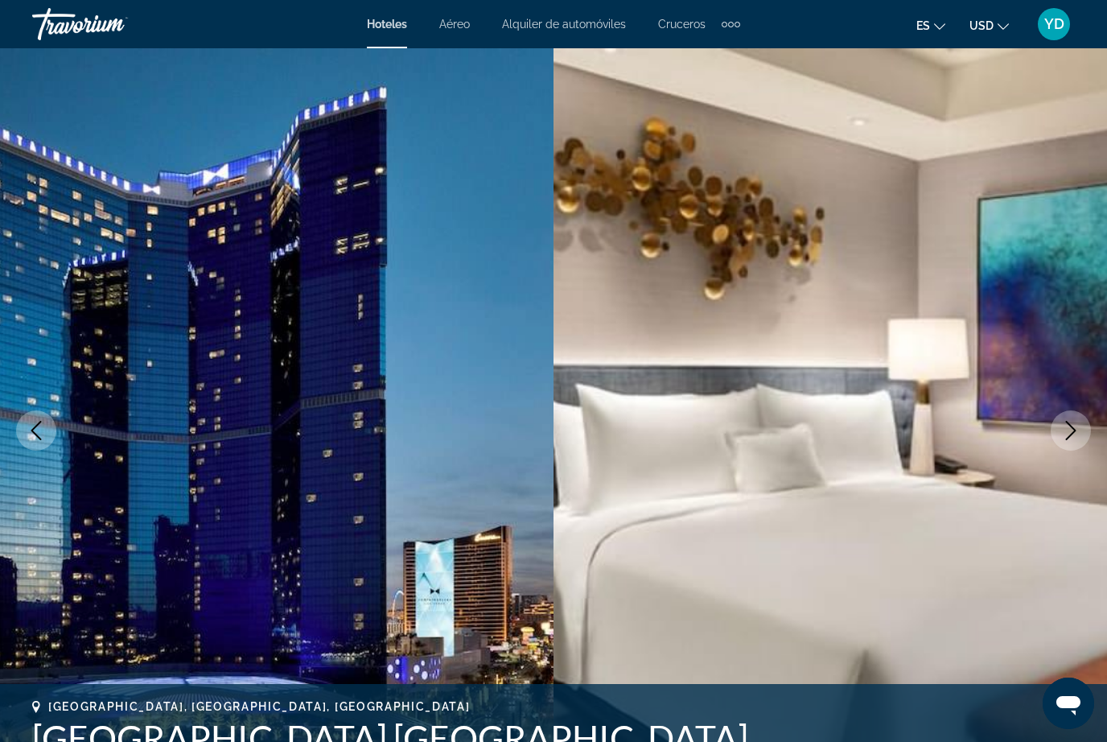
click at [1081, 422] on button "Next image" at bounding box center [1071, 430] width 40 height 40
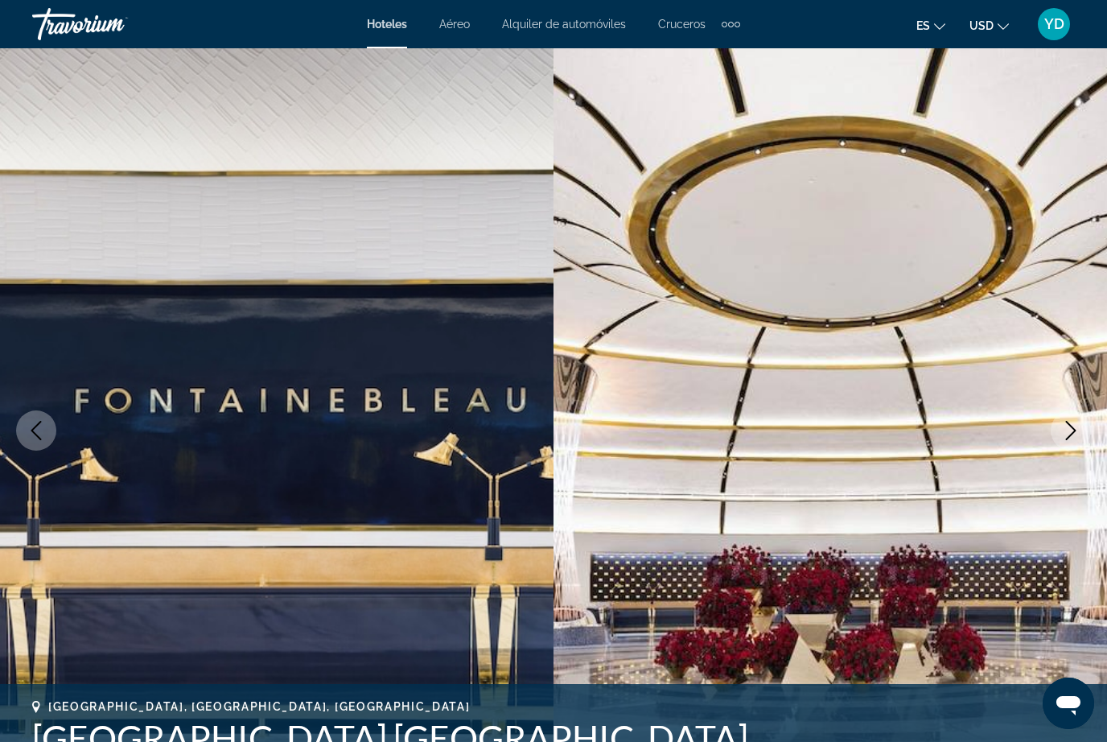
click at [1070, 436] on icon "Next image" at bounding box center [1071, 430] width 10 height 19
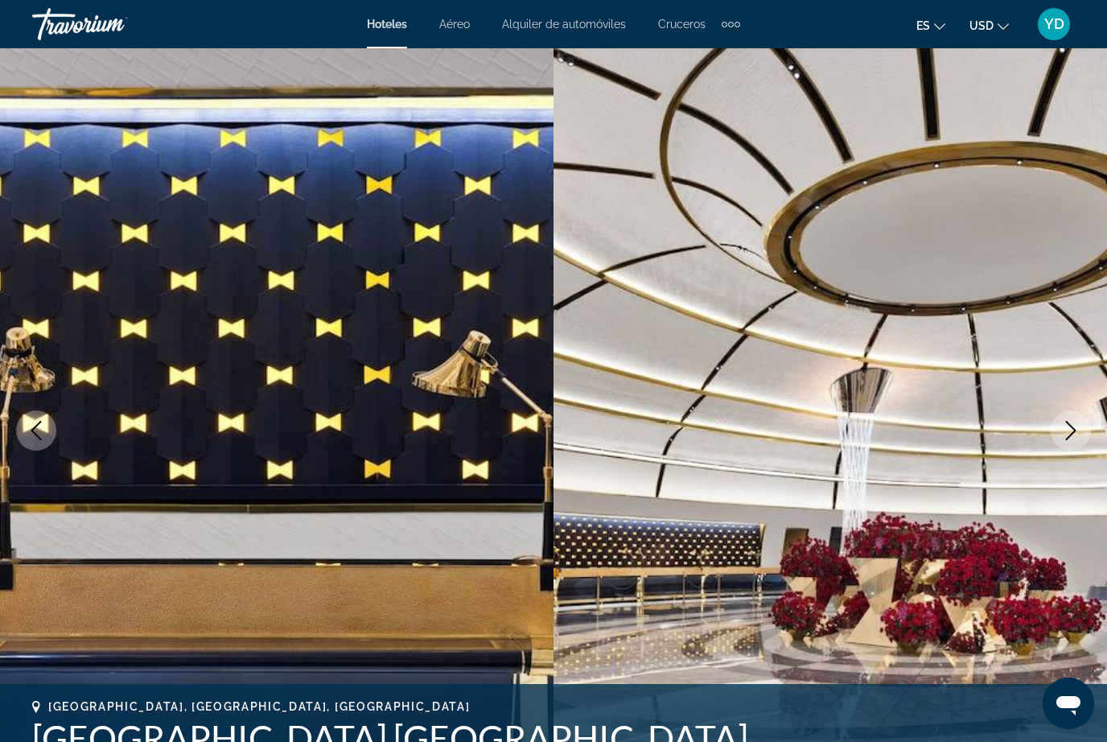
click at [1068, 439] on icon "Next image" at bounding box center [1070, 430] width 19 height 19
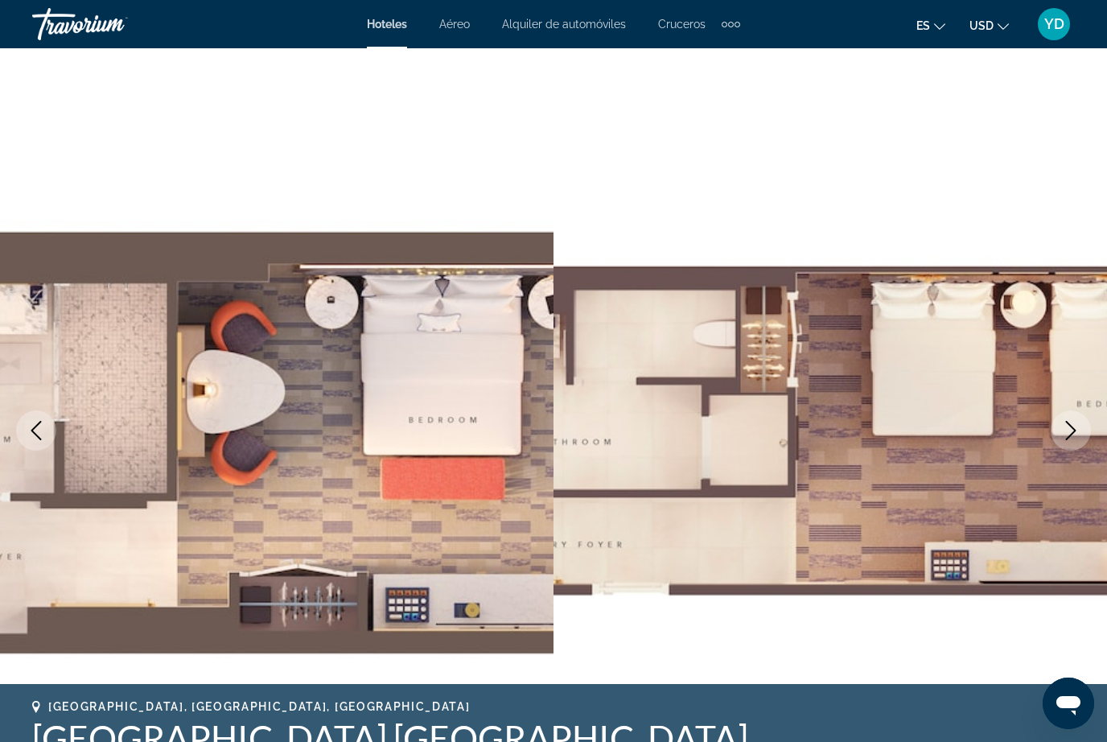
click at [1072, 435] on icon "Next image" at bounding box center [1070, 430] width 19 height 19
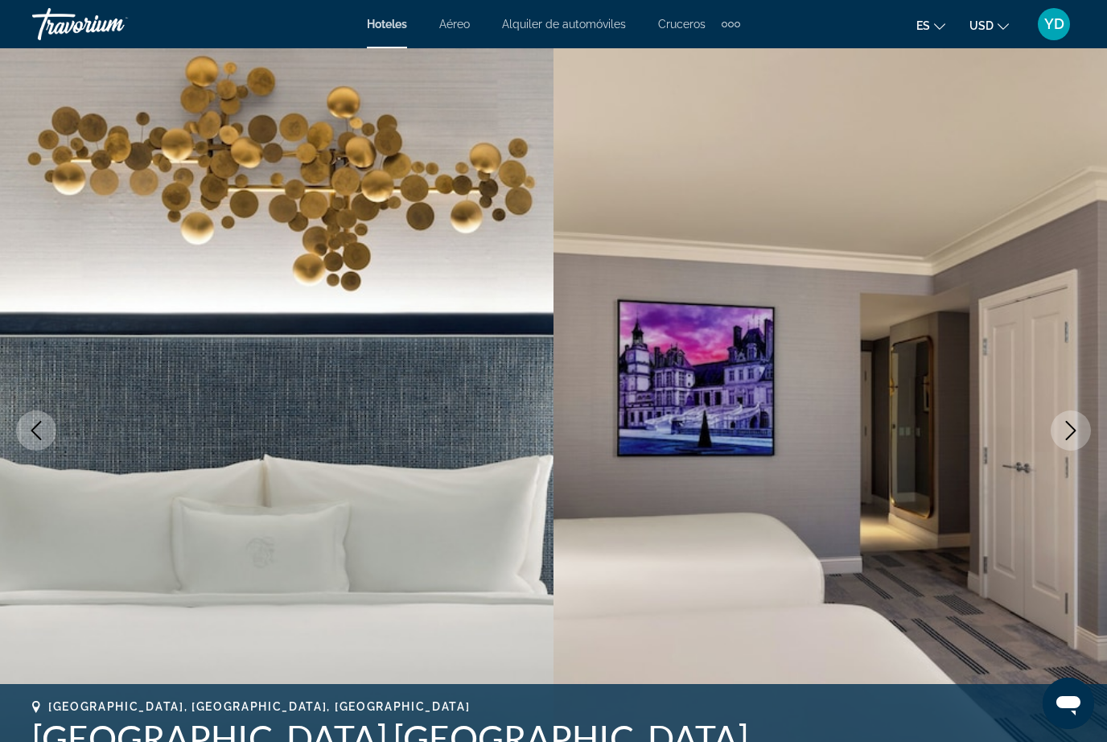
click at [1076, 427] on icon "Next image" at bounding box center [1070, 430] width 19 height 19
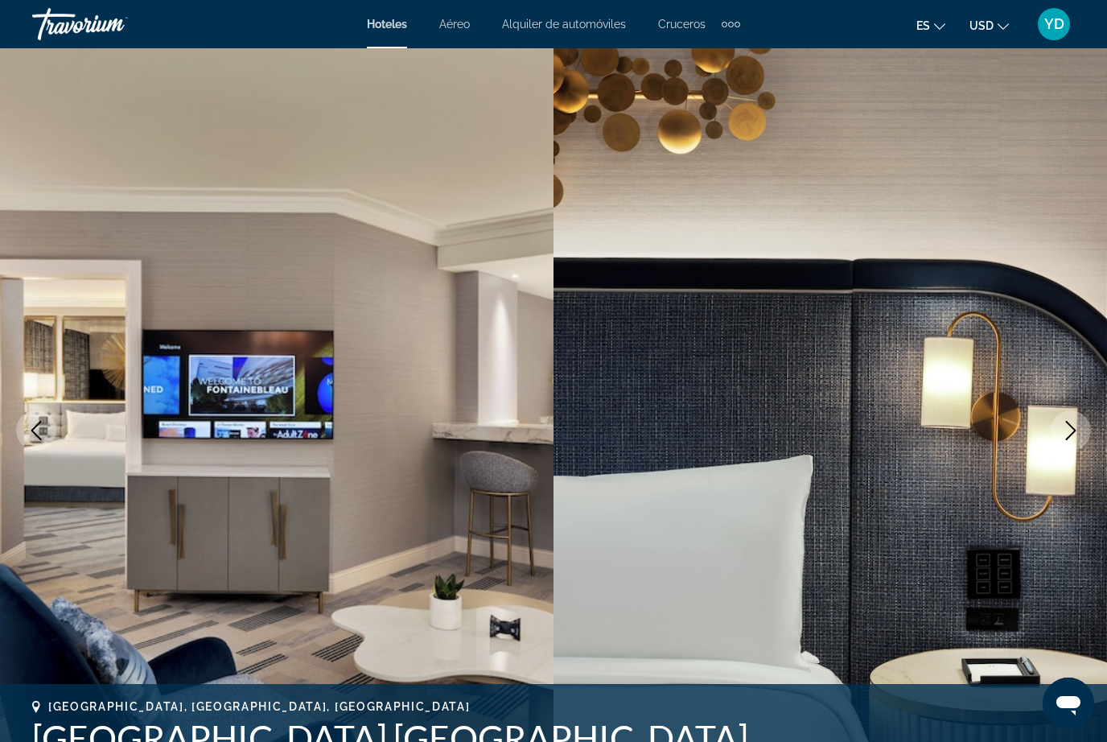
click at [1075, 428] on icon "Next image" at bounding box center [1070, 430] width 19 height 19
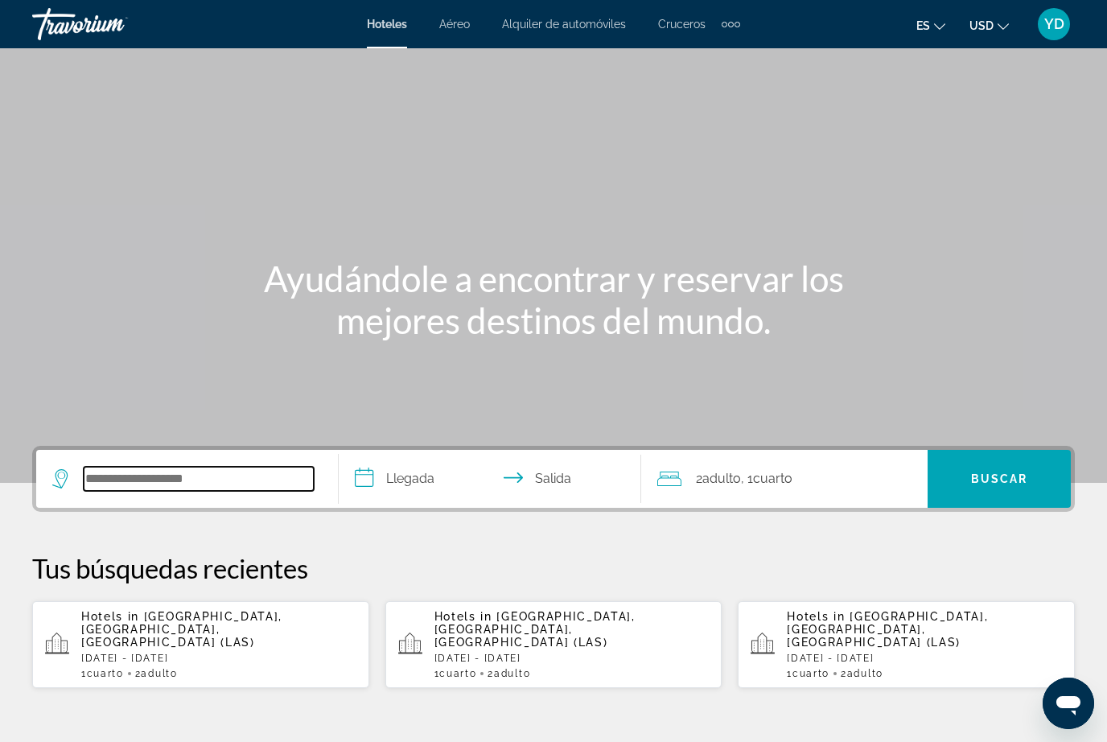
click at [234, 484] on input "Search widget" at bounding box center [199, 479] width 230 height 24
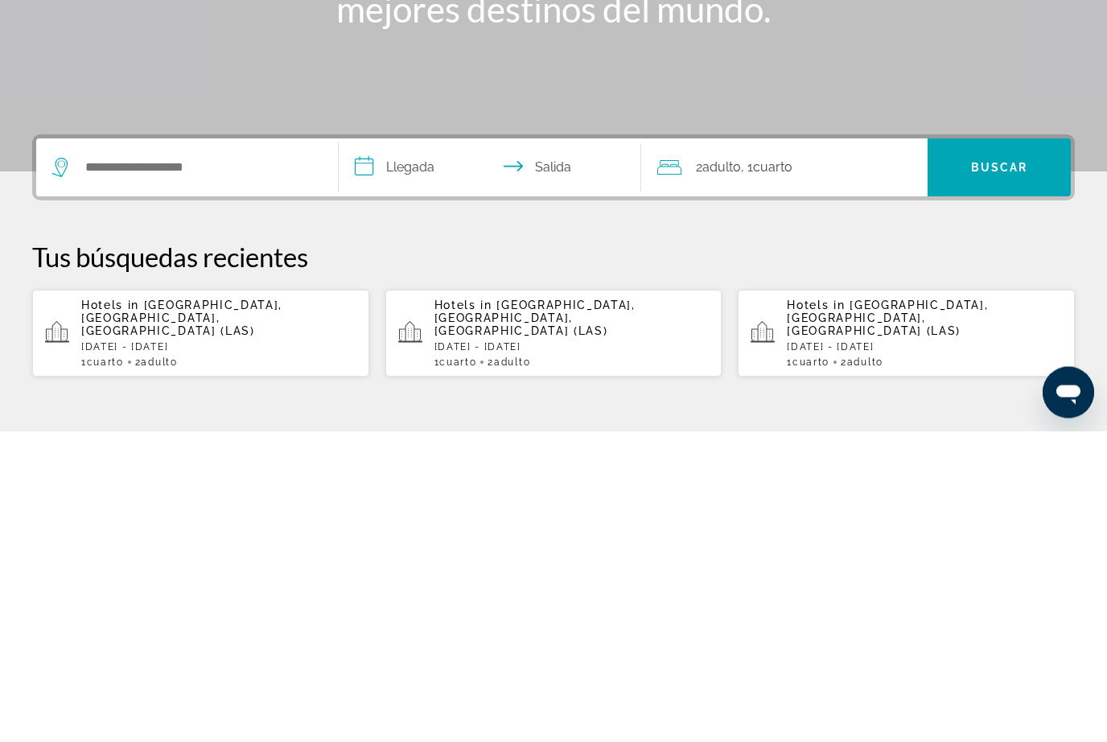
click at [303, 610] on div "Hotels in [GEOGRAPHIC_DATA], [GEOGRAPHIC_DATA], [GEOGRAPHIC_DATA] ([GEOGRAPHIC_…" at bounding box center [218, 644] width 275 height 69
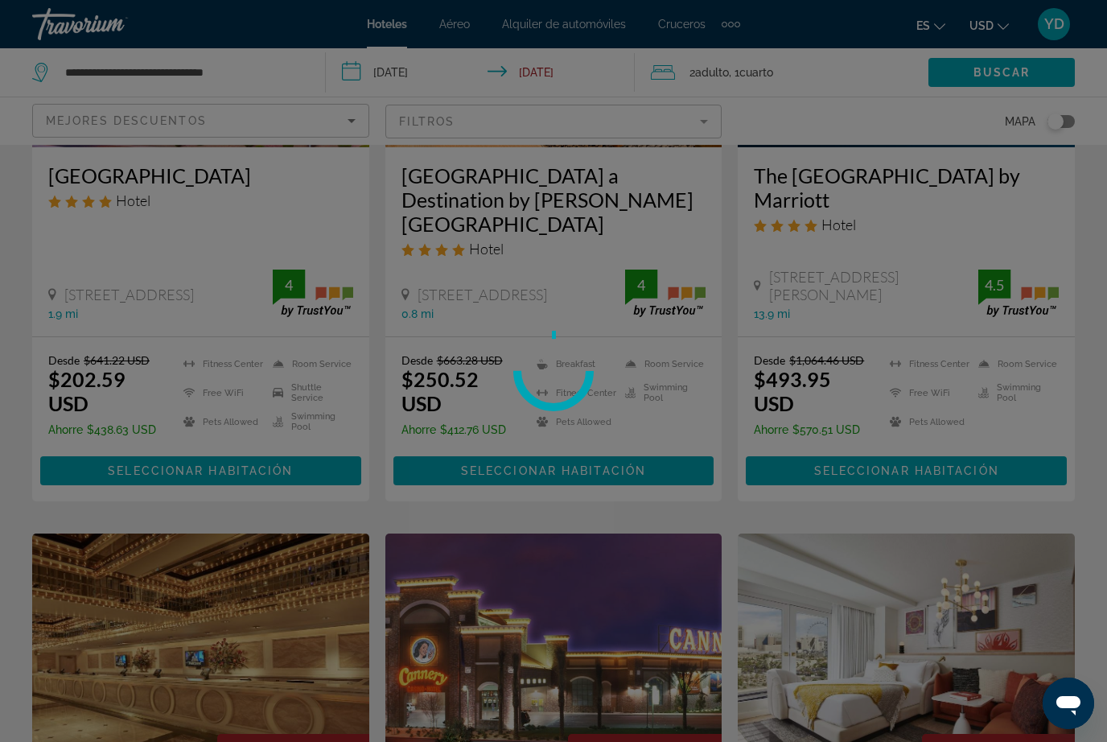
scroll to position [53, 0]
